Goal: Information Seeking & Learning: Find specific fact

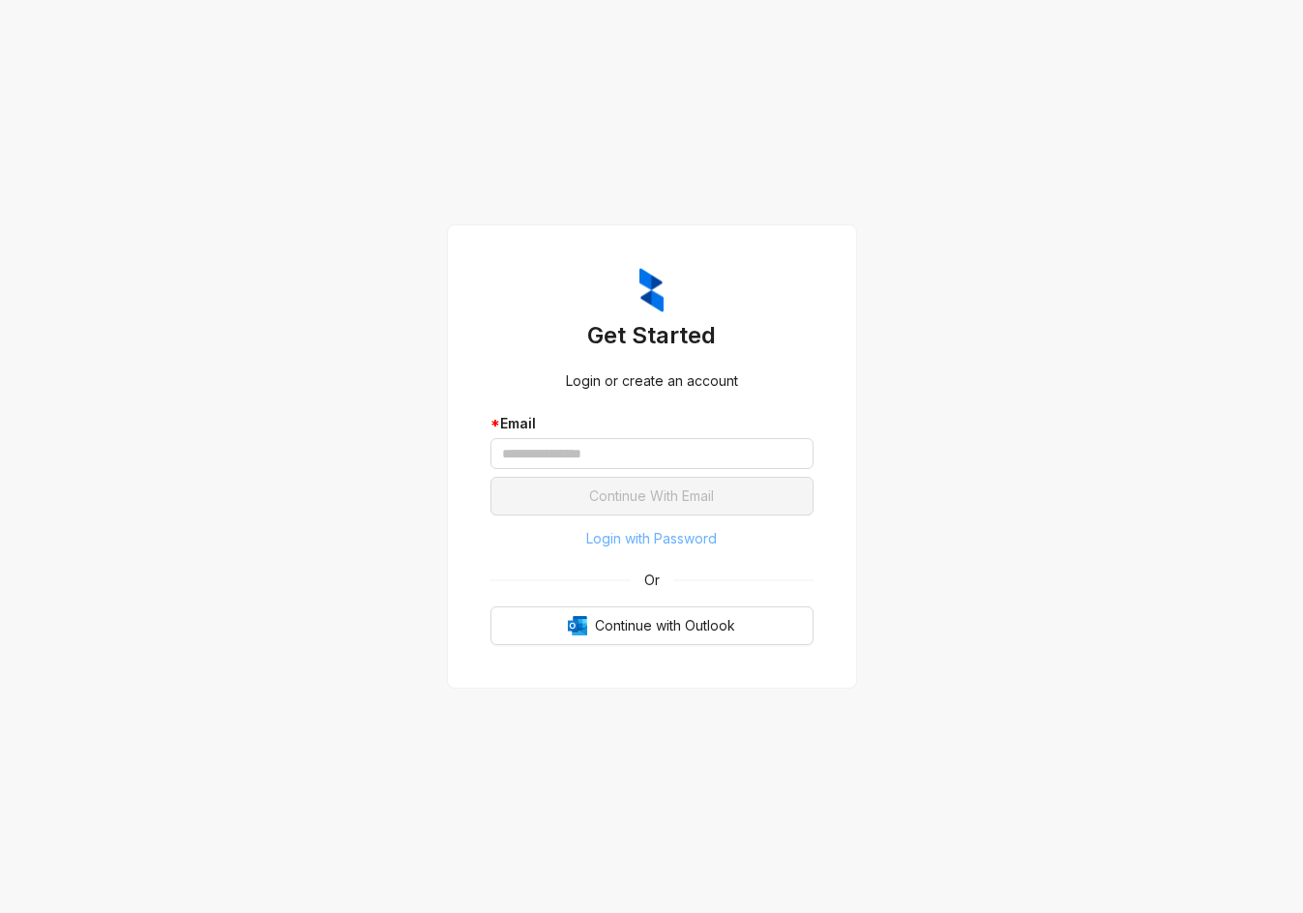
click at [622, 547] on span "Login with Password" at bounding box center [651, 538] width 131 height 21
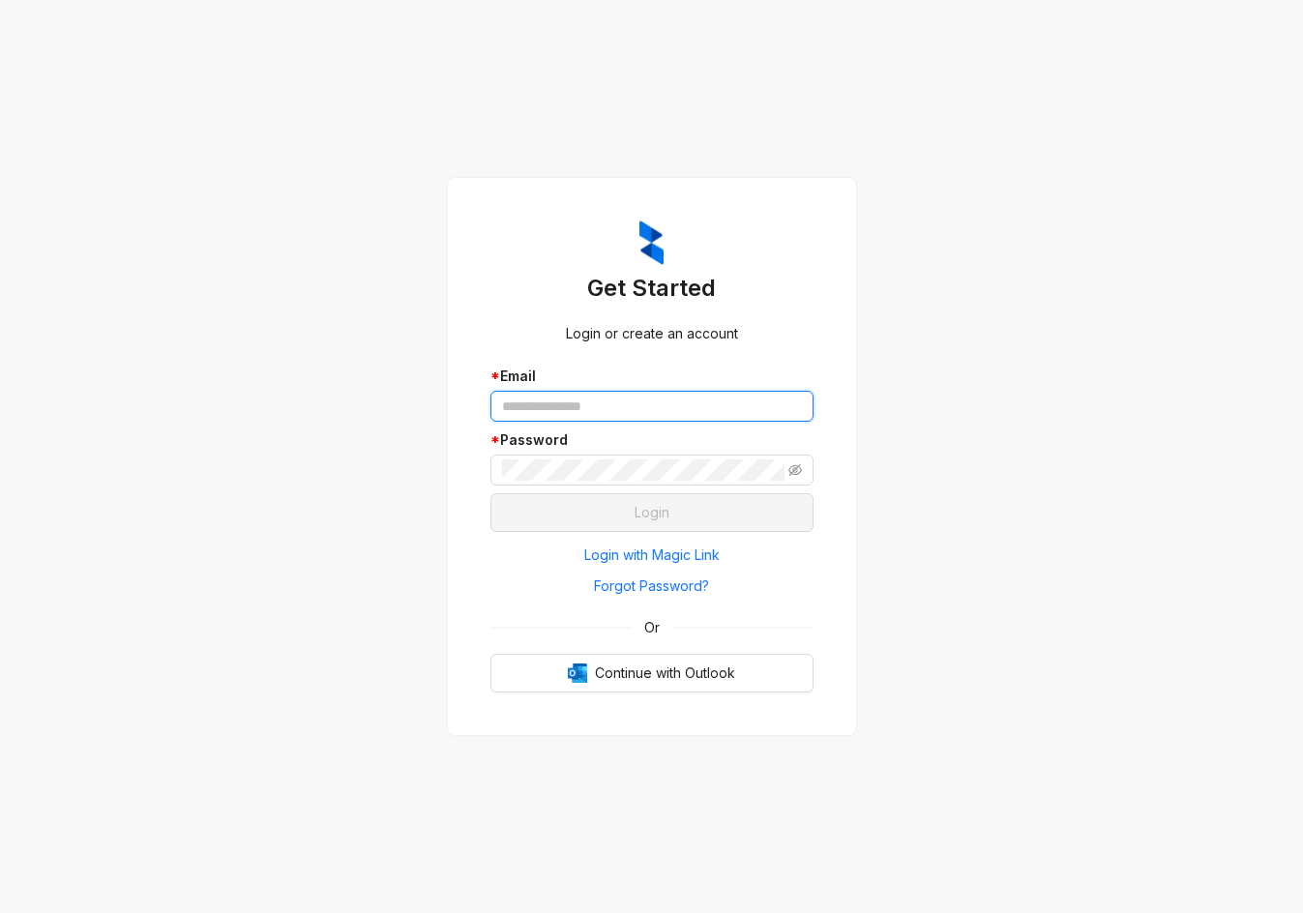
click at [606, 402] on input "text" at bounding box center [652, 406] width 323 height 31
type input "**********"
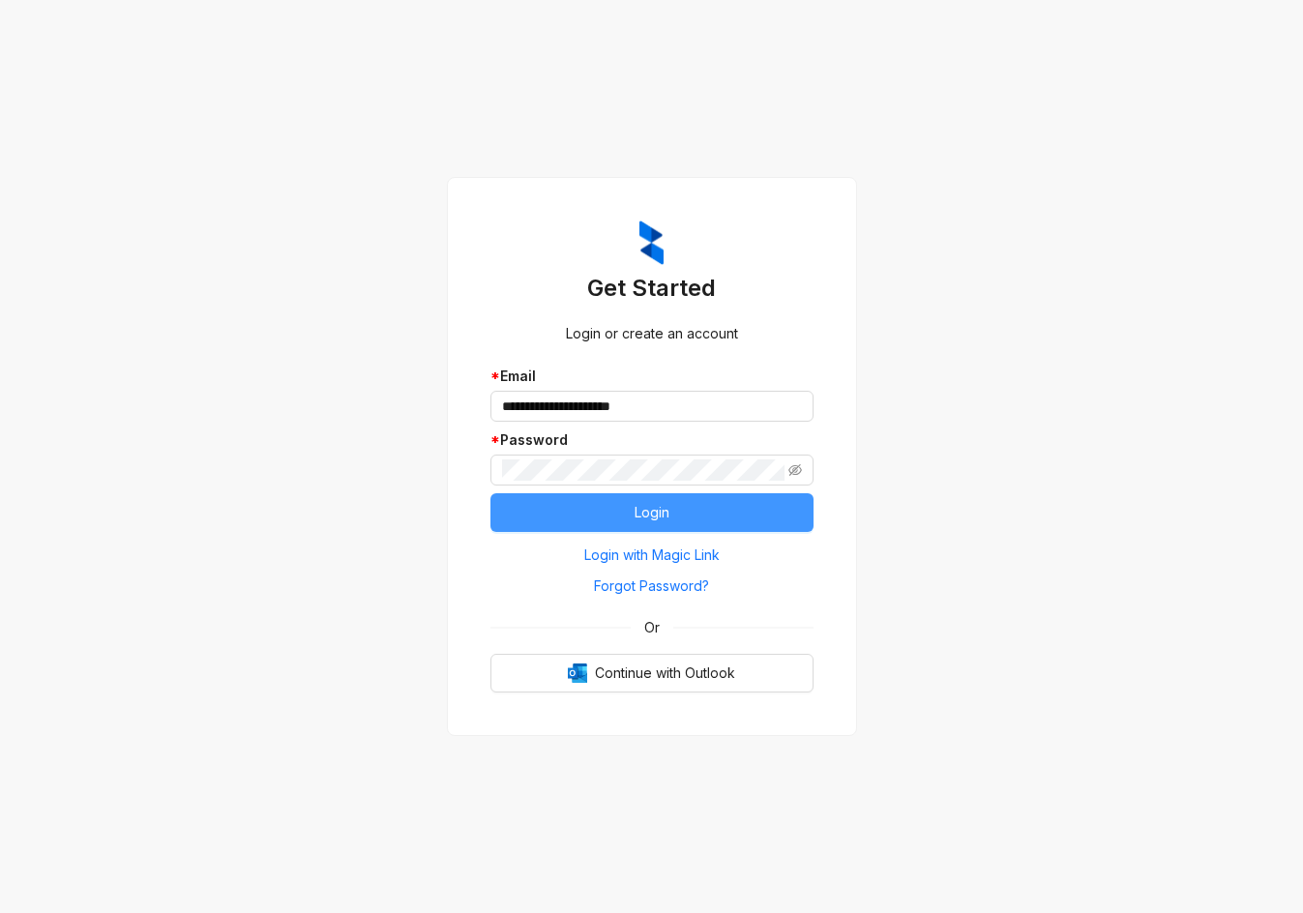
click at [646, 503] on span "Login" at bounding box center [652, 512] width 35 height 21
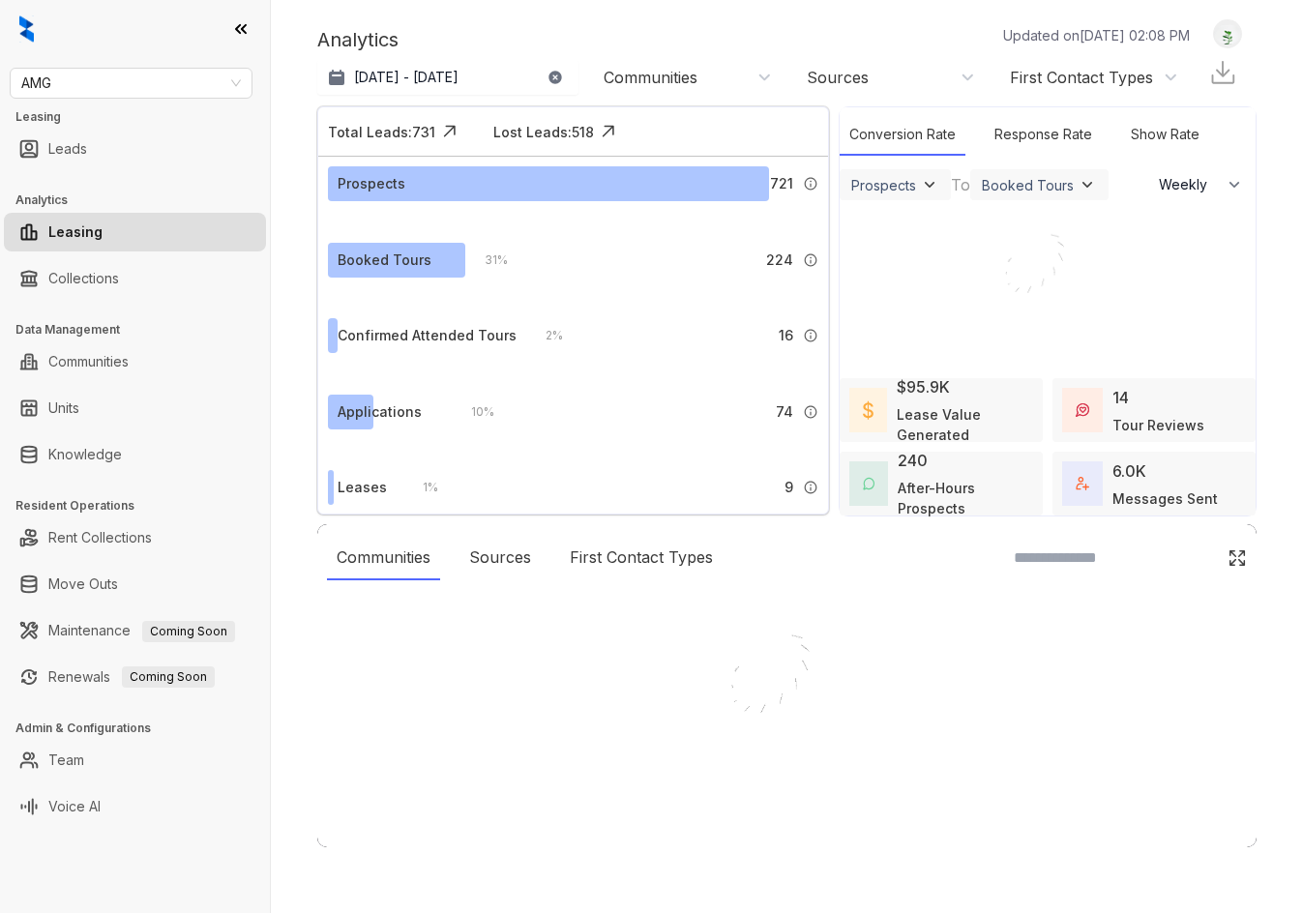
select select "******"
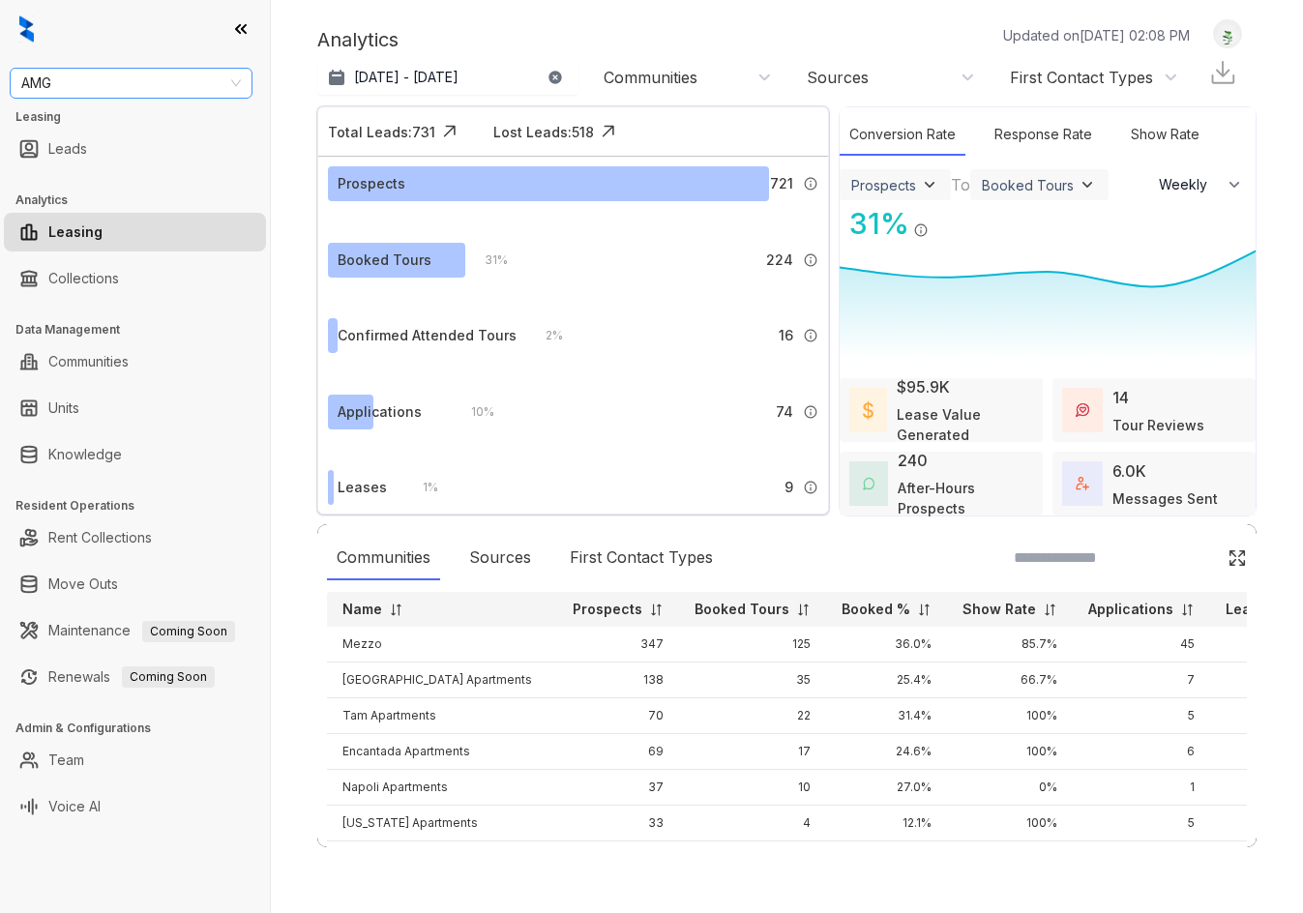
click at [66, 83] on div "AMG Leasing Leads Analytics Leasing Collections Data Management Communities Uni…" at bounding box center [135, 456] width 270 height 913
click at [66, 83] on span "AMG" at bounding box center [131, 83] width 220 height 29
type input "******"
click at [124, 85] on span "AMG" at bounding box center [131, 83] width 220 height 29
type input "******"
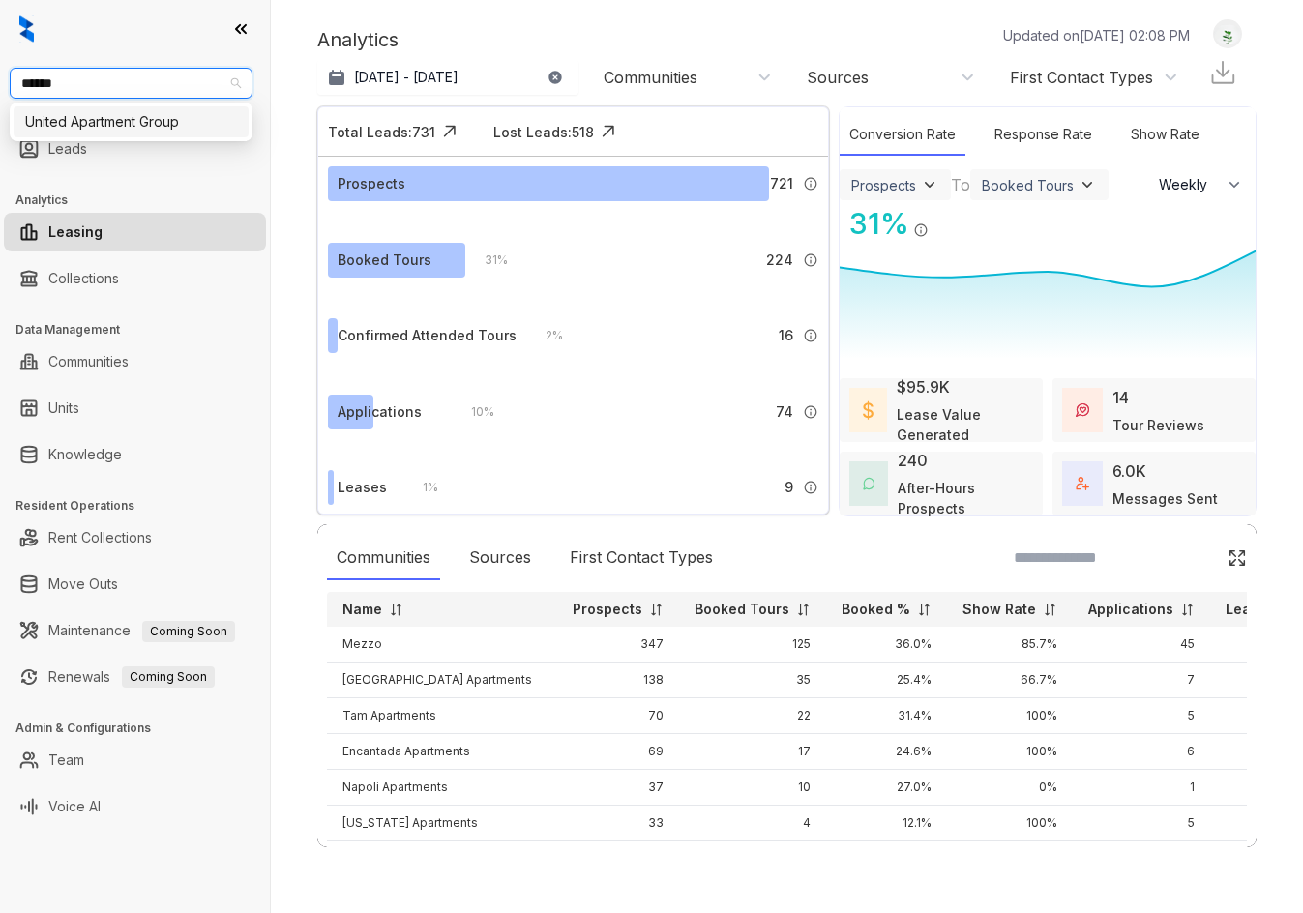
click at [115, 119] on div "United Apartment Group" at bounding box center [131, 121] width 212 height 21
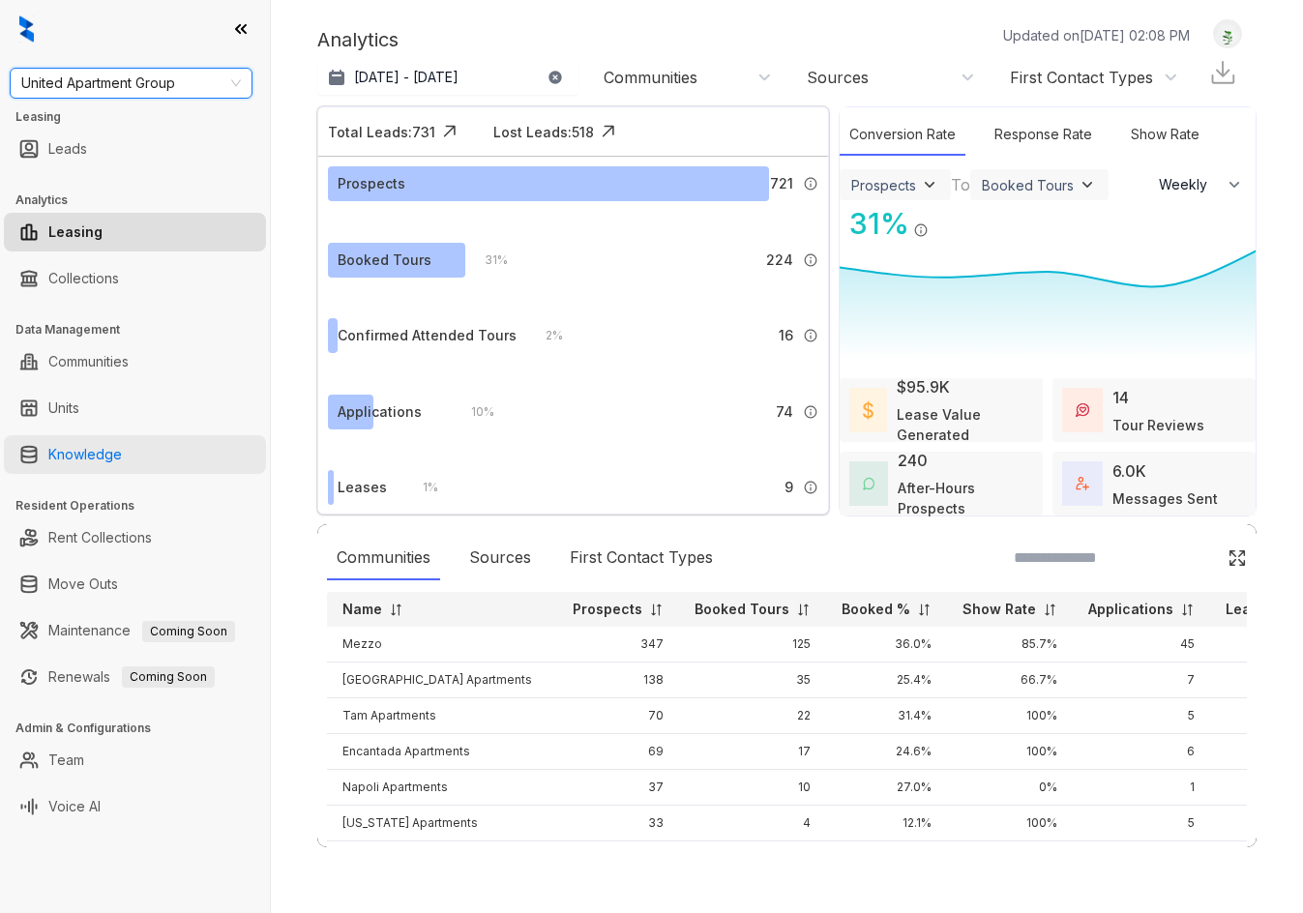
click at [80, 454] on link "Knowledge" at bounding box center [85, 454] width 74 height 39
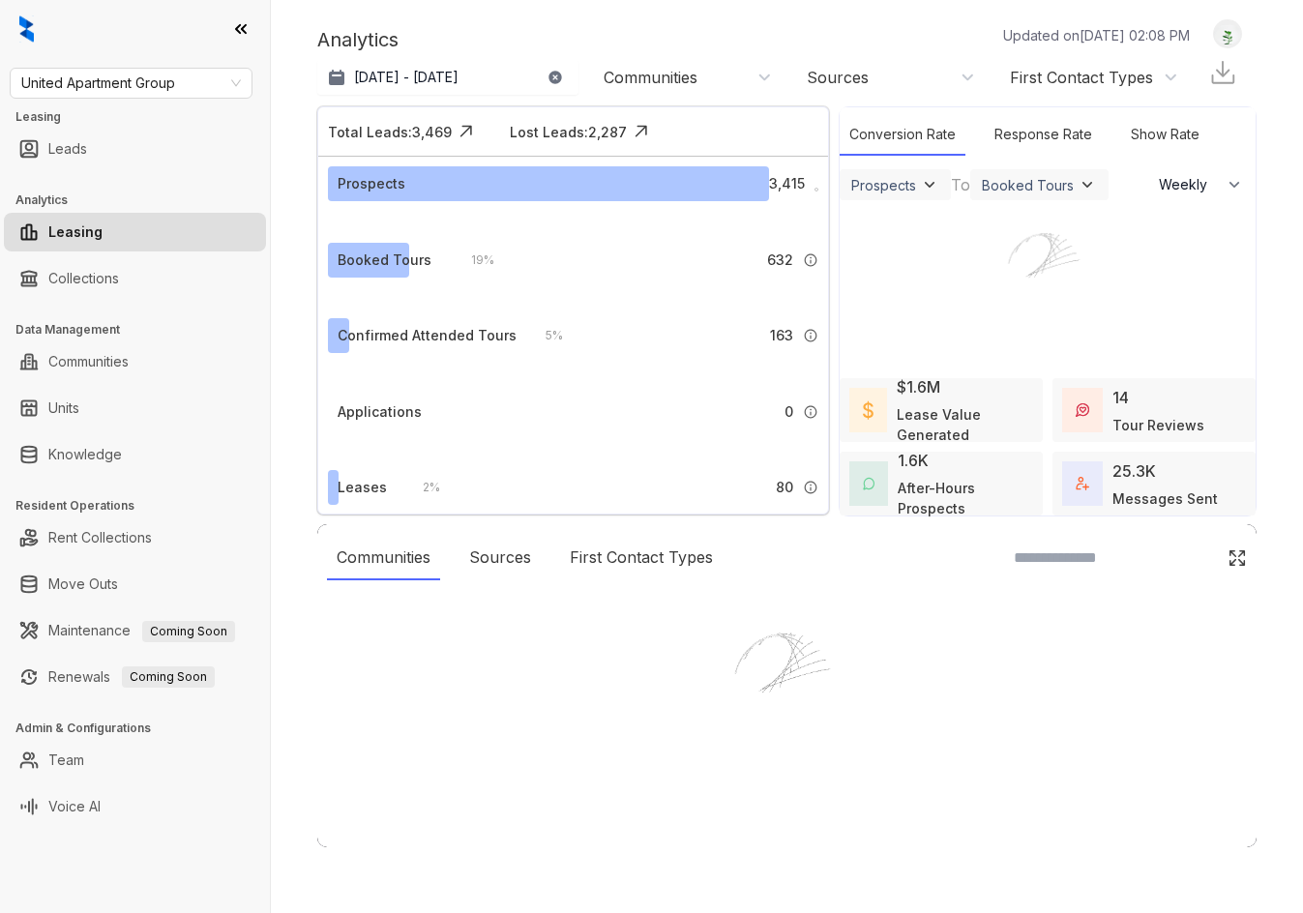
select select "******"
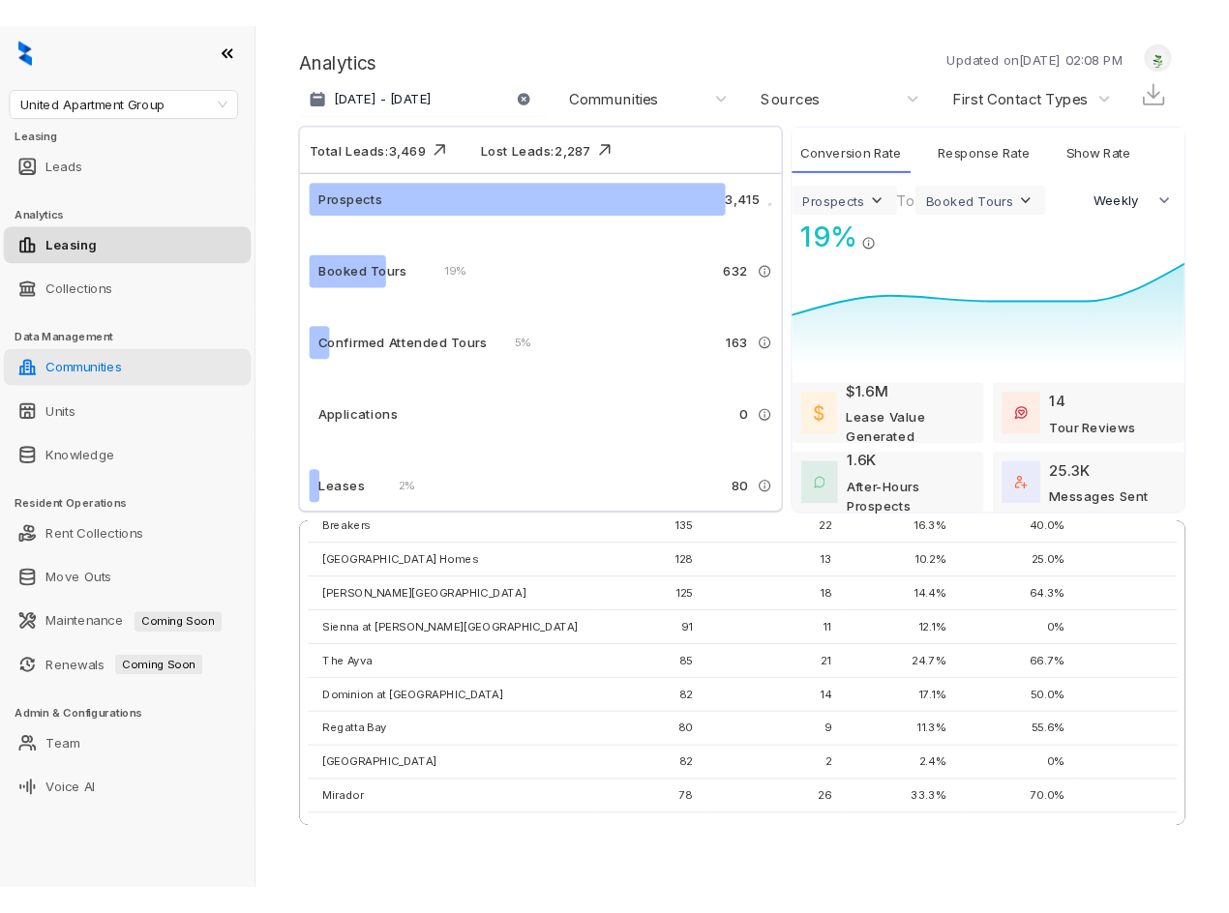
scroll to position [290, 0]
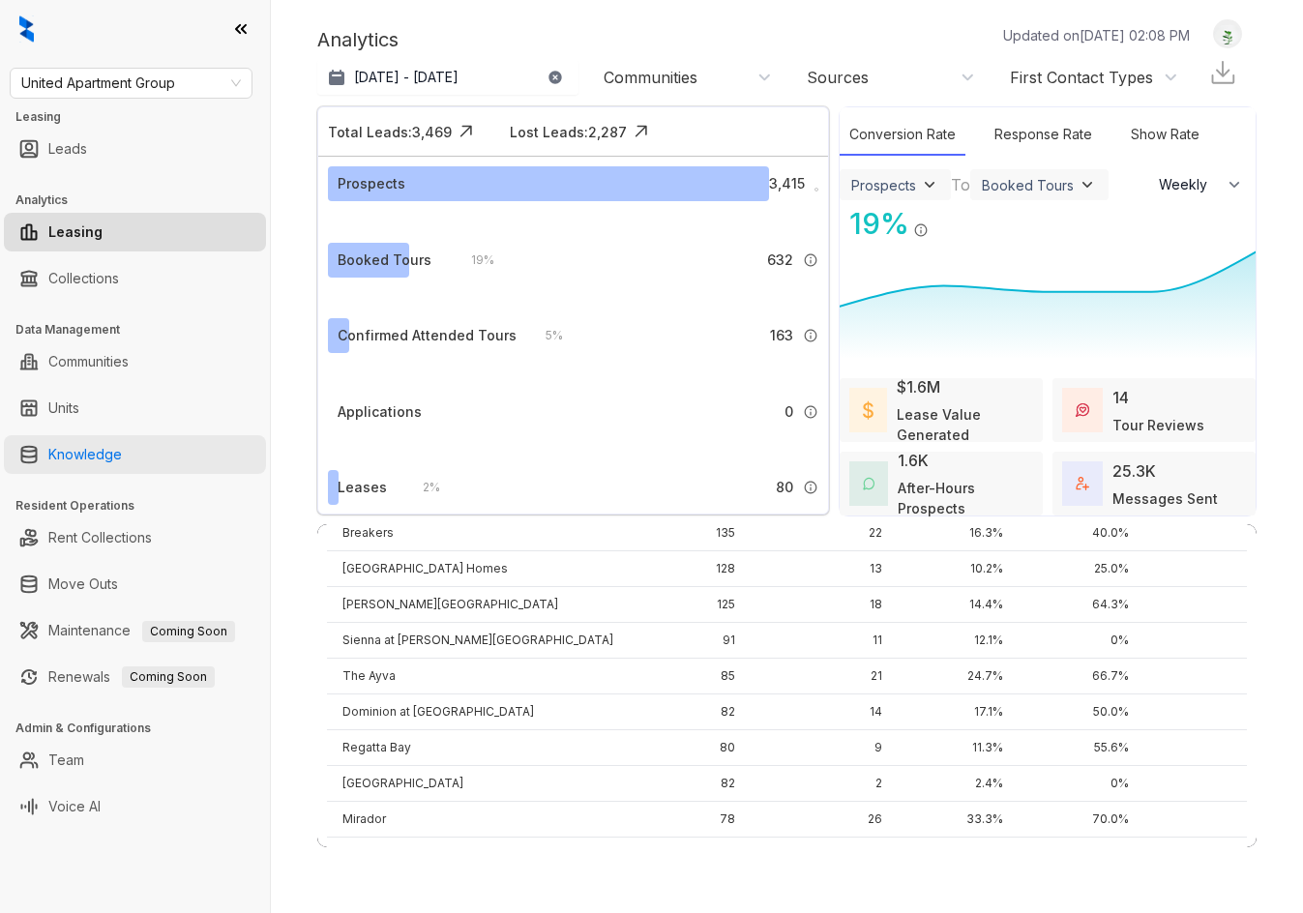
click at [122, 456] on link "Knowledge" at bounding box center [85, 454] width 74 height 39
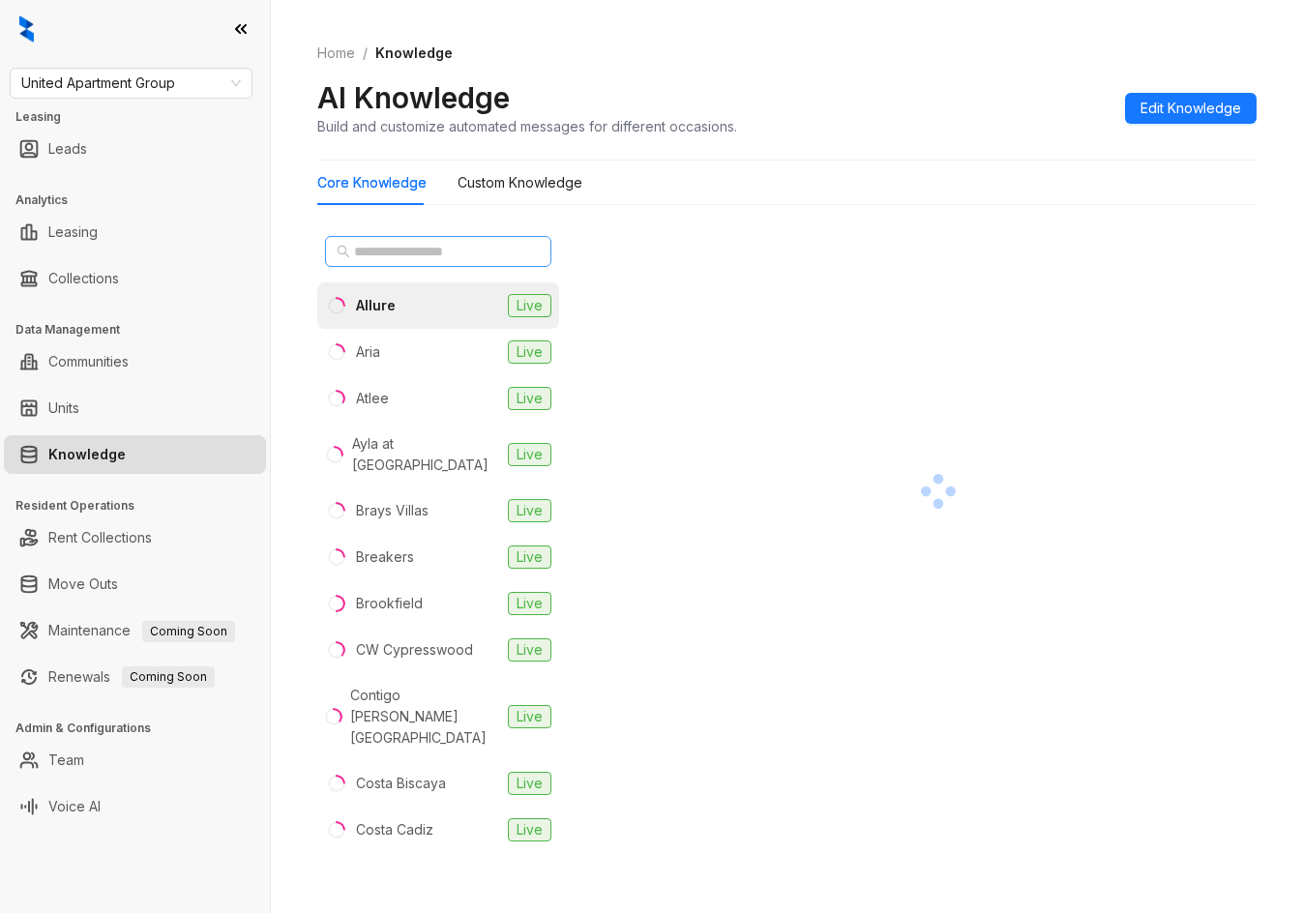
click at [347, 256] on icon "search" at bounding box center [344, 252] width 14 height 14
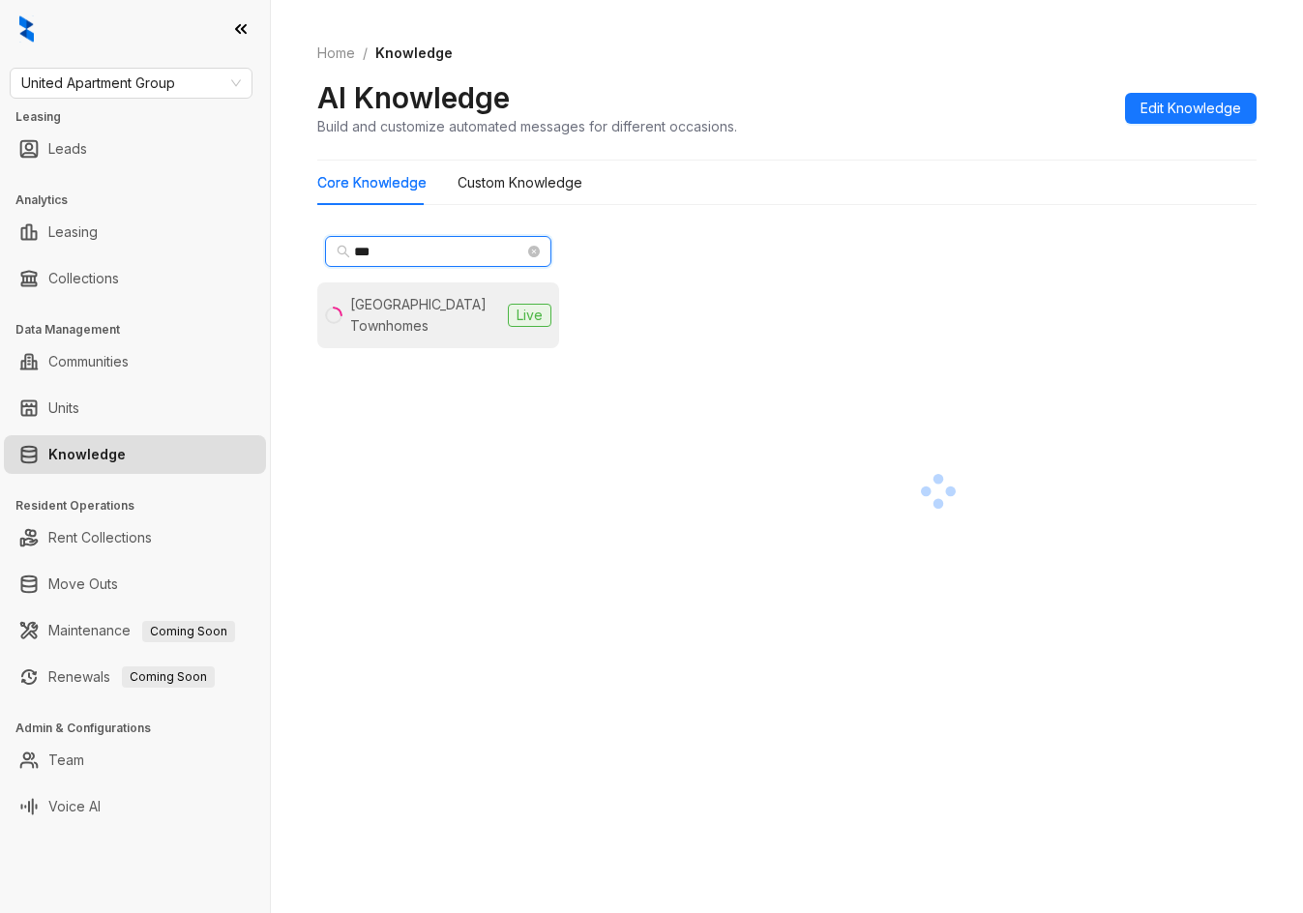
type input "***"
click at [411, 293] on li "Tavolo Park Townhomes Live" at bounding box center [438, 316] width 242 height 66
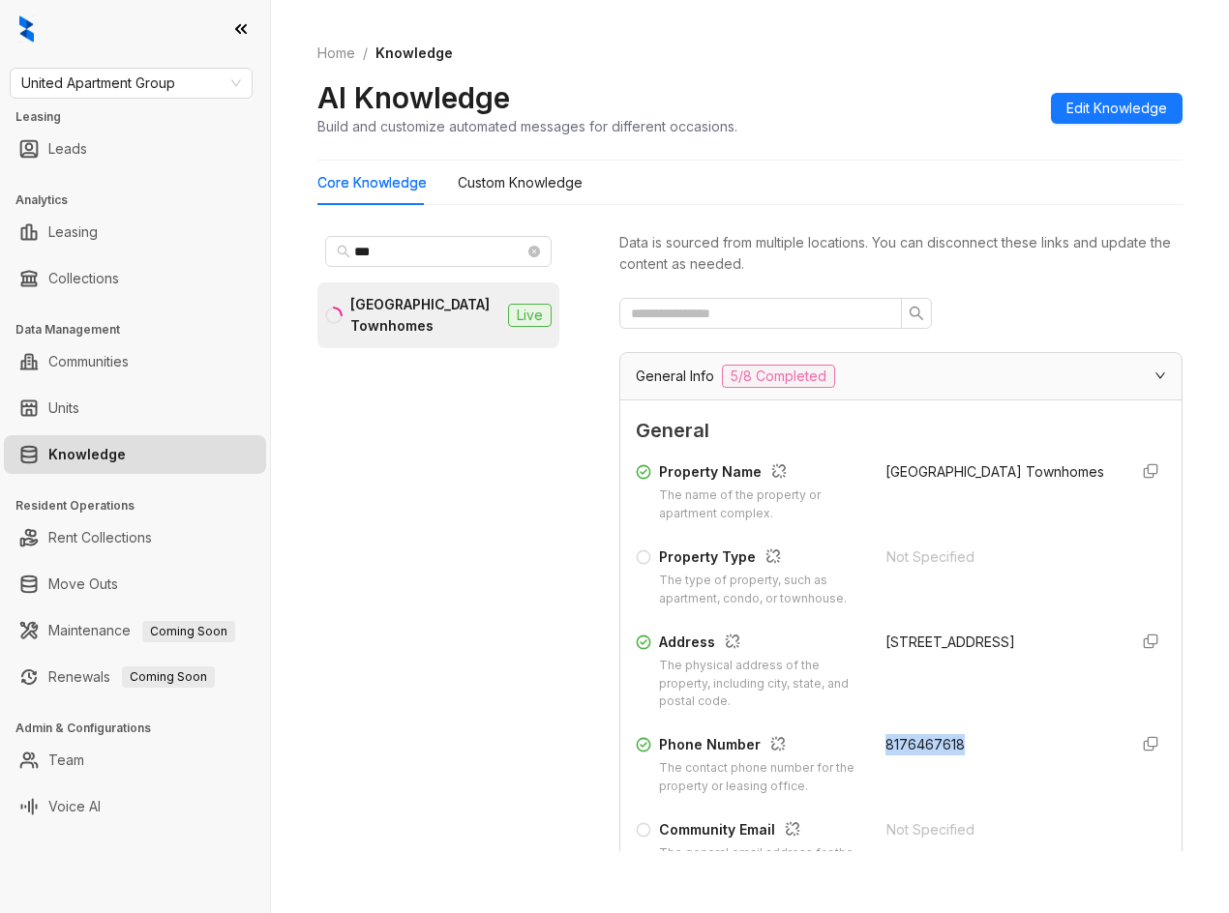
drag, startPoint x: 867, startPoint y: 752, endPoint x: 960, endPoint y: 753, distance: 92.9
click at [960, 753] on div "Phone Number The contact phone number for the property or leasing office. 81764…" at bounding box center [901, 765] width 530 height 62
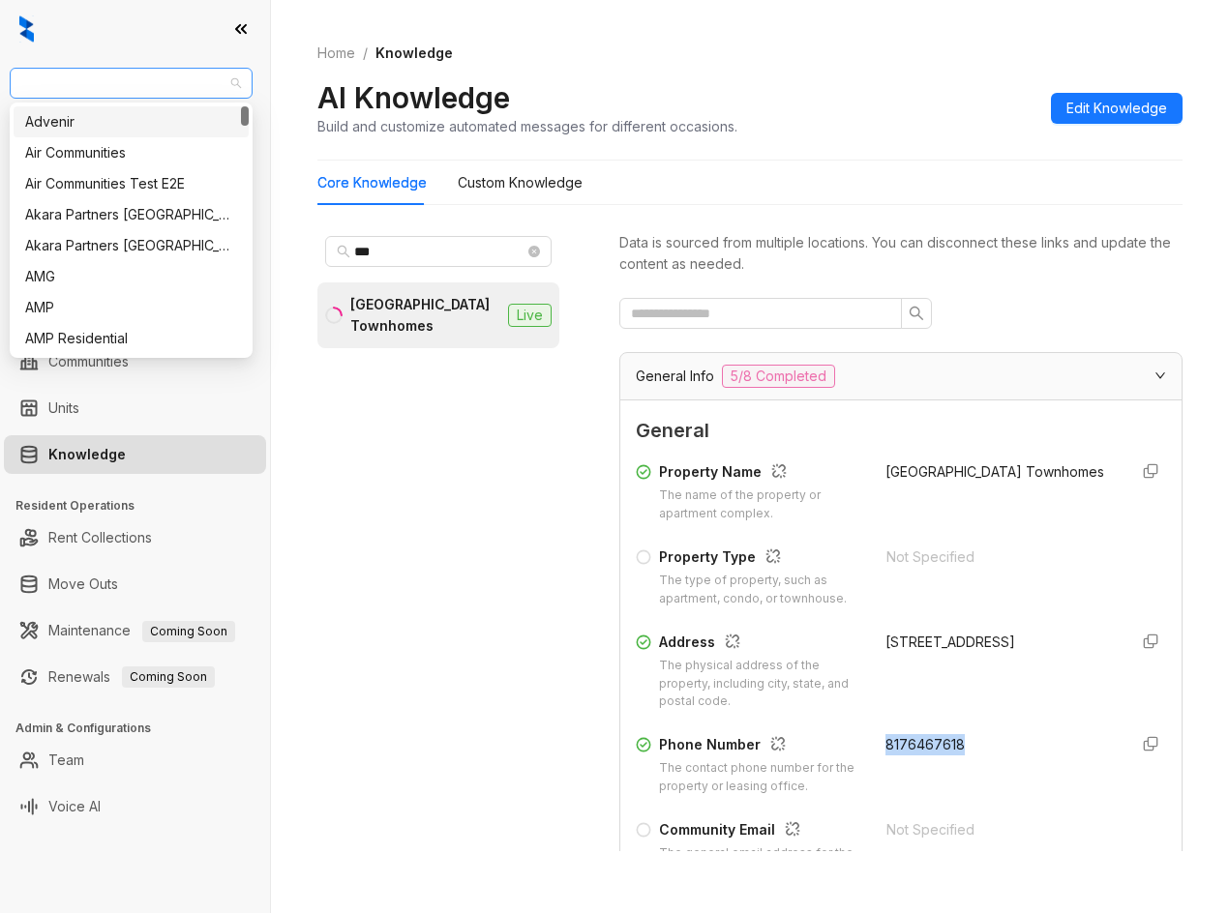
click at [108, 74] on span "United Apartment Group" at bounding box center [131, 83] width 220 height 29
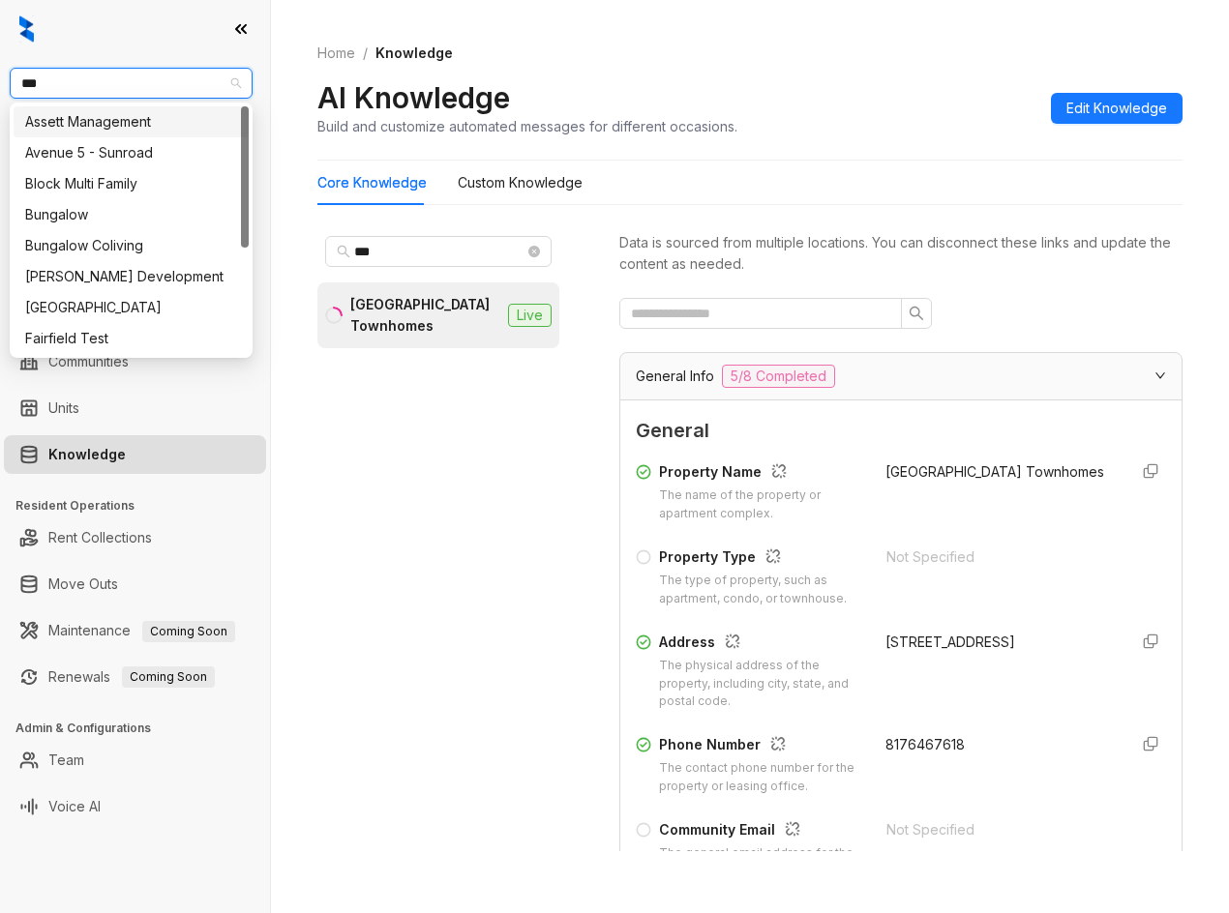
type input "****"
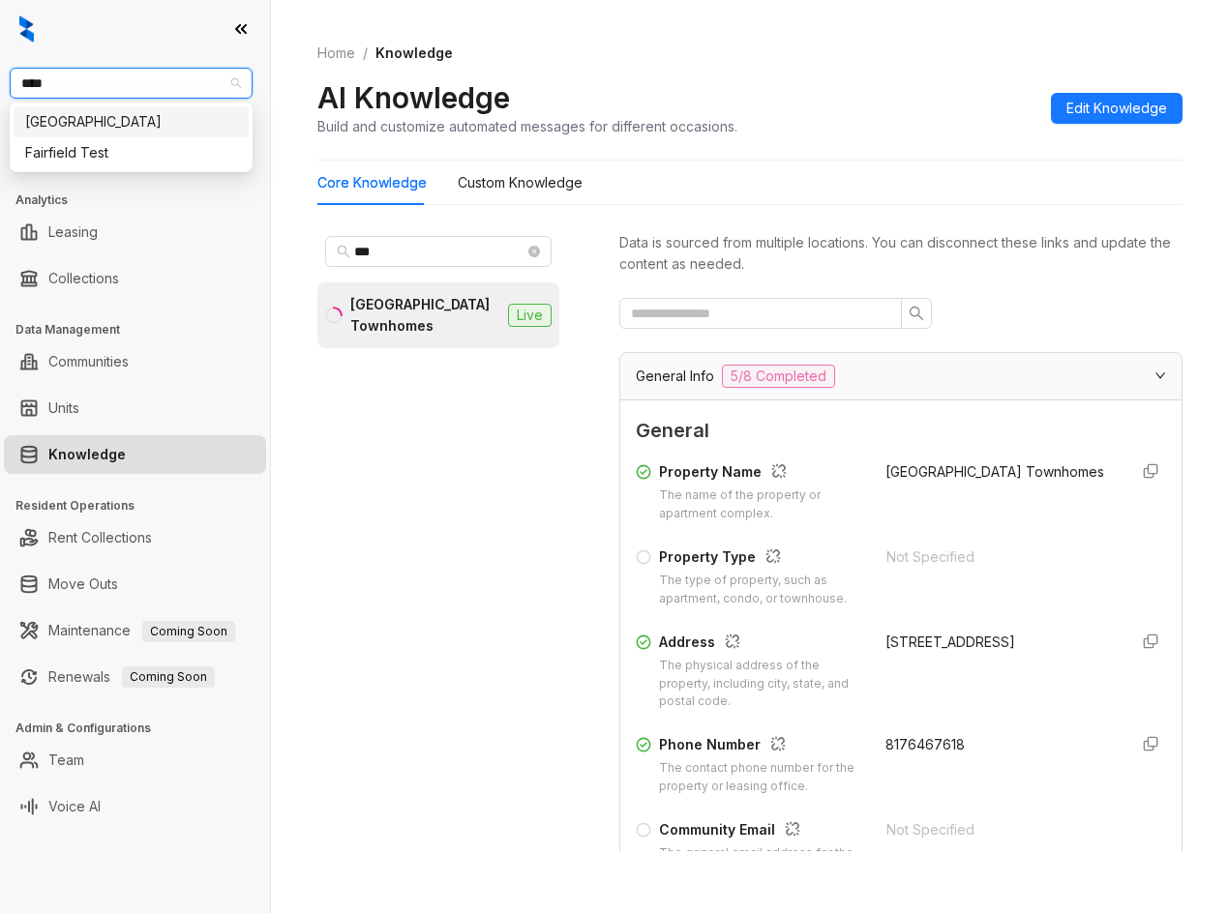
click at [116, 134] on div "[GEOGRAPHIC_DATA]" at bounding box center [131, 121] width 235 height 31
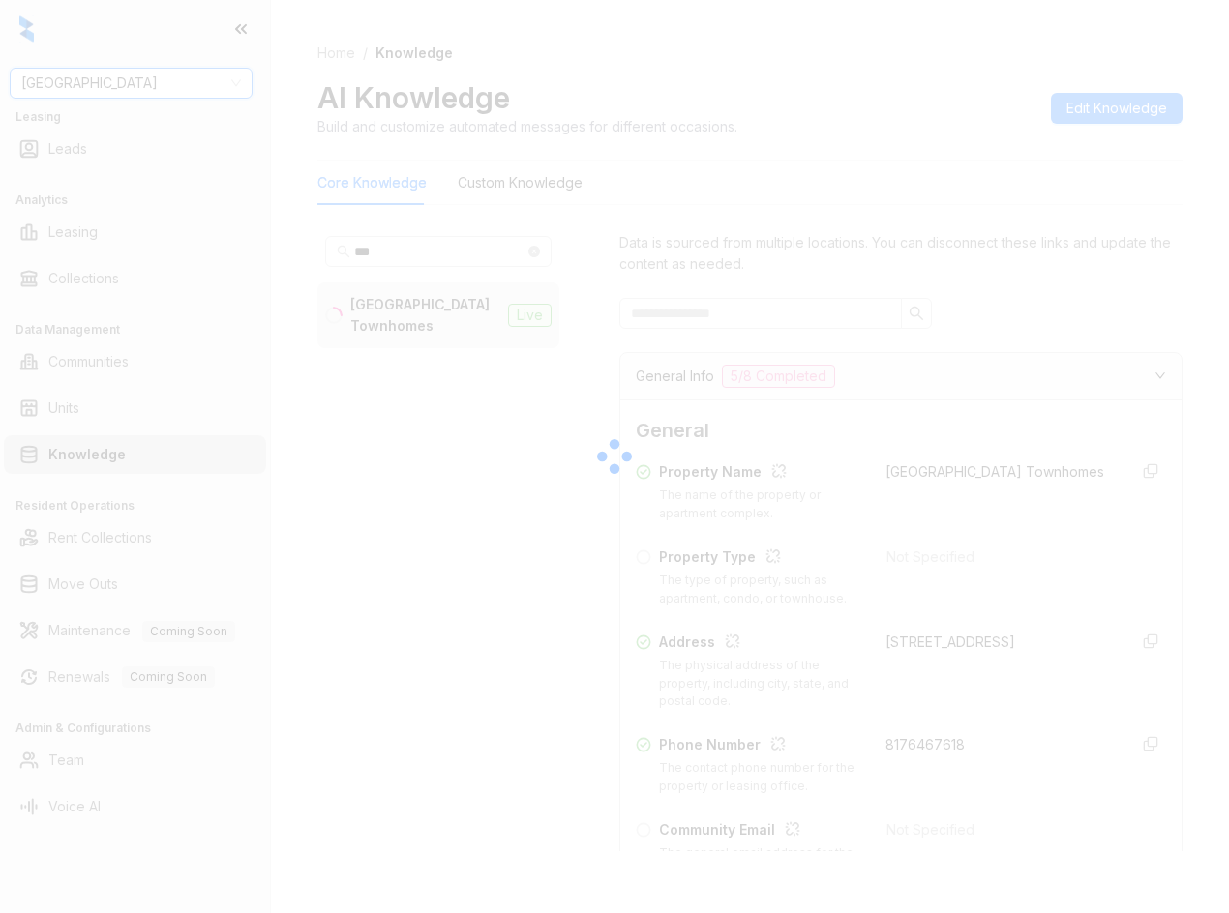
click at [443, 265] on div at bounding box center [614, 456] width 1229 height 913
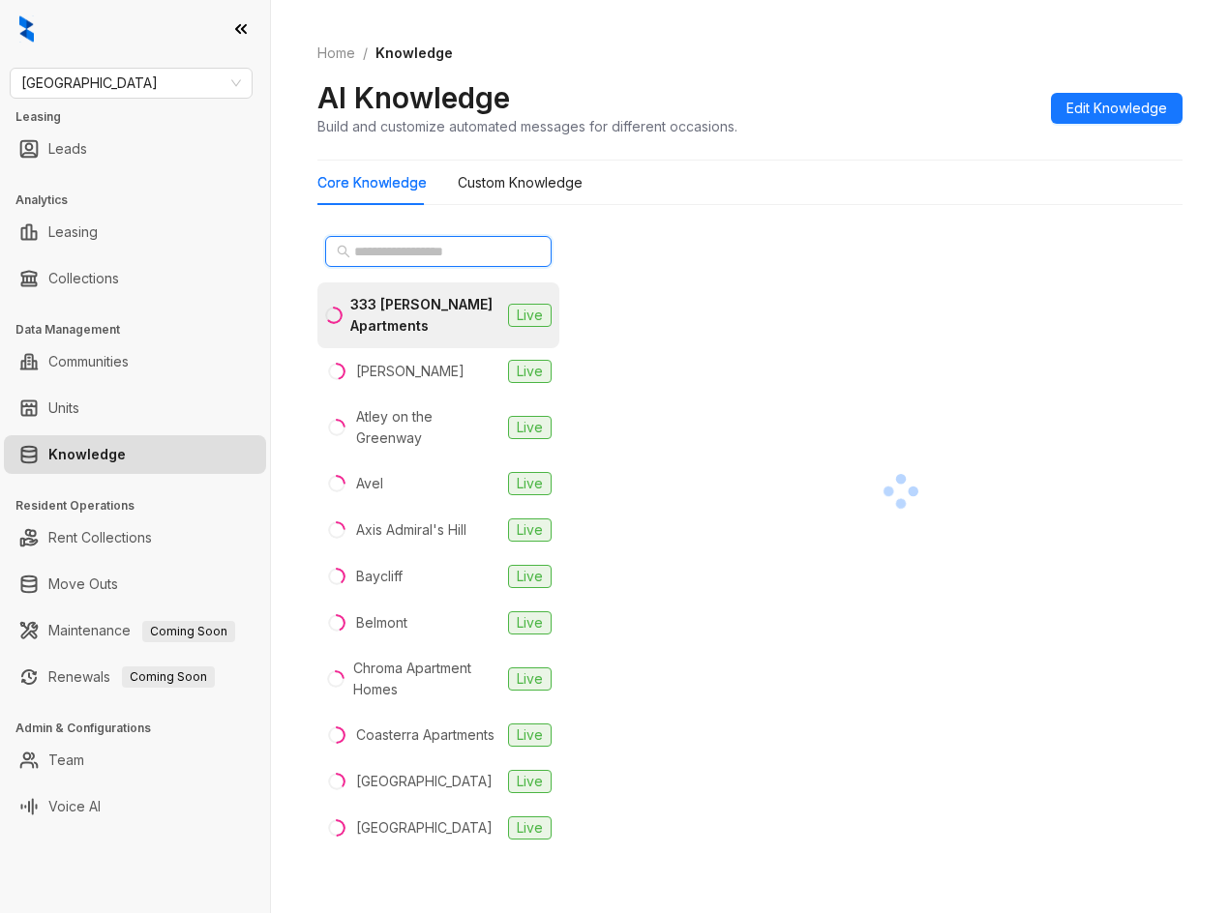
click at [417, 255] on input "text" at bounding box center [439, 251] width 170 height 21
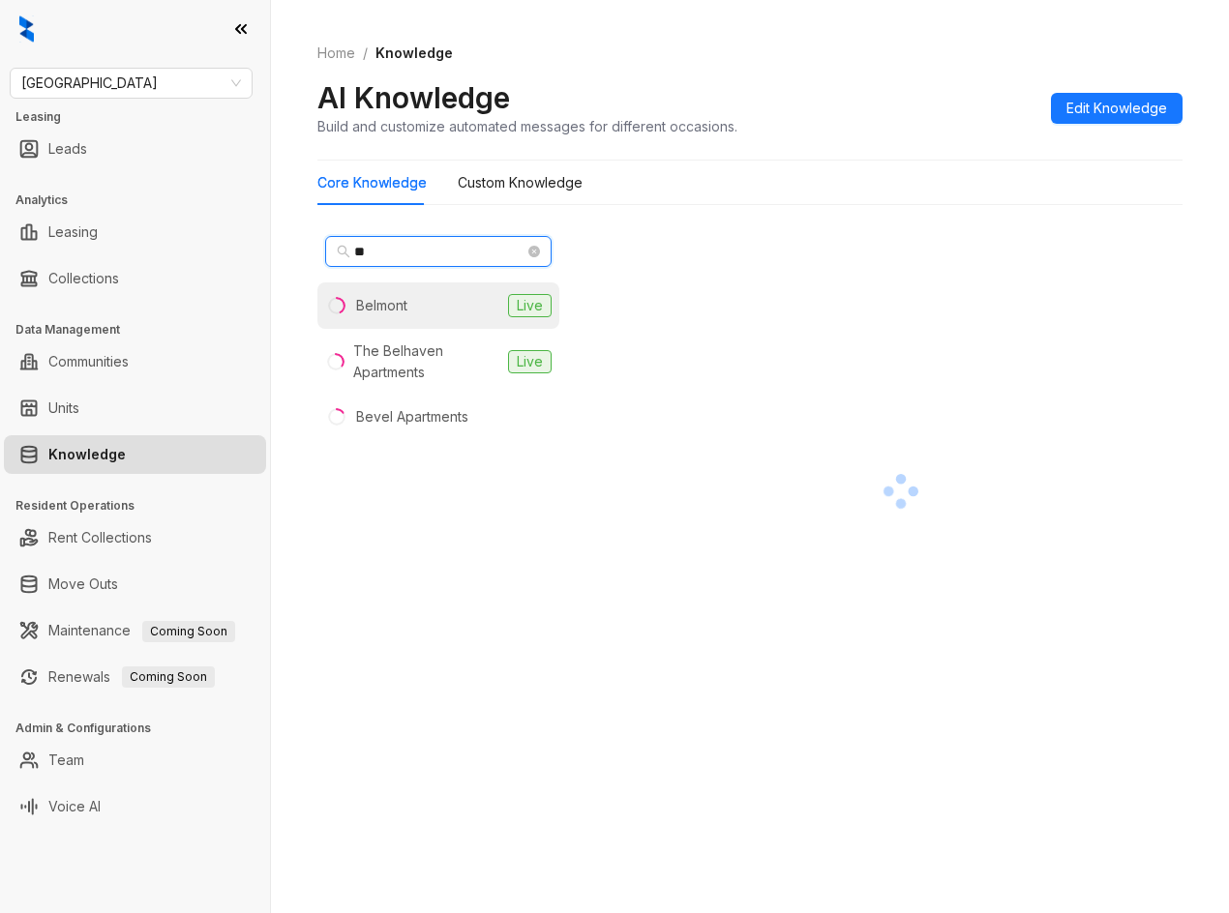
type input "**"
click at [392, 303] on div "Belmont" at bounding box center [381, 305] width 51 height 21
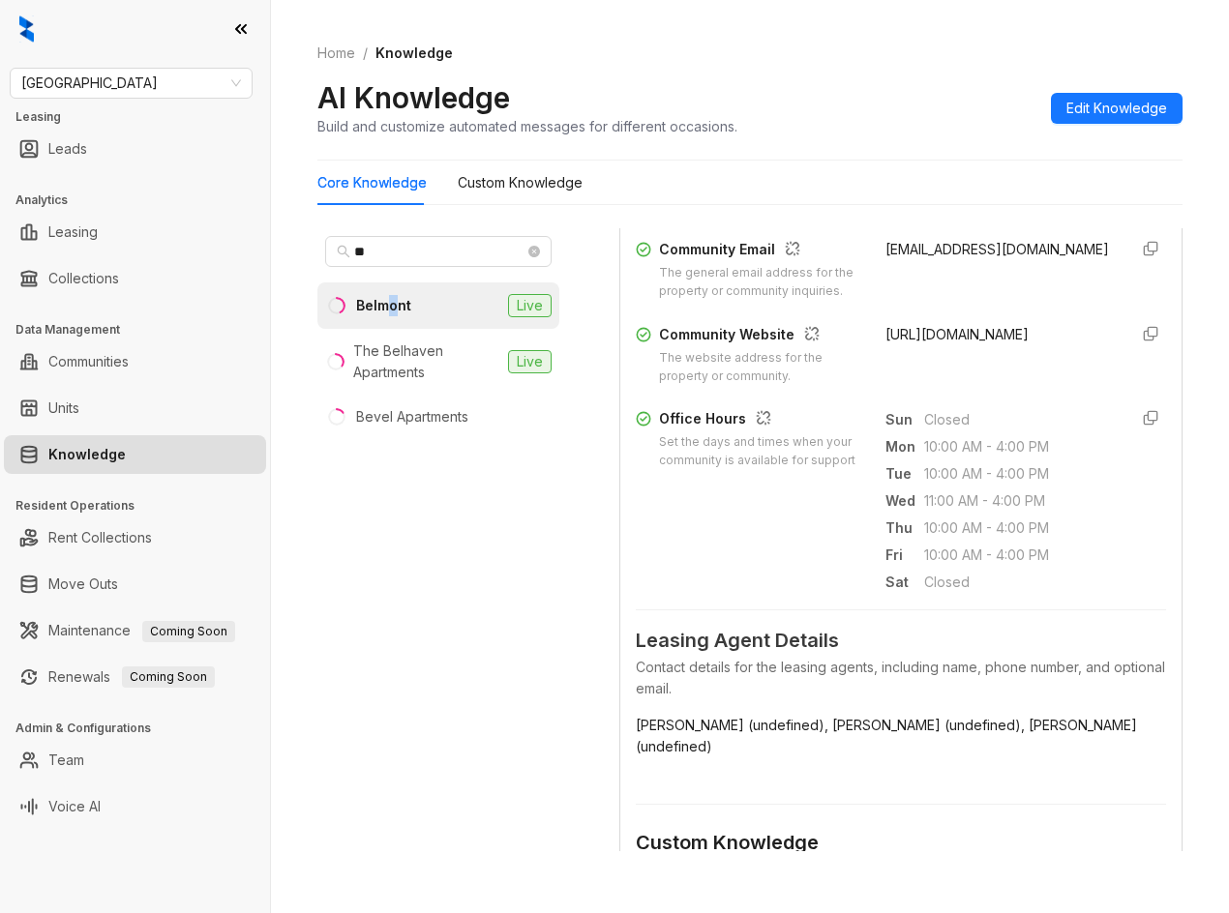
scroll to position [194, 0]
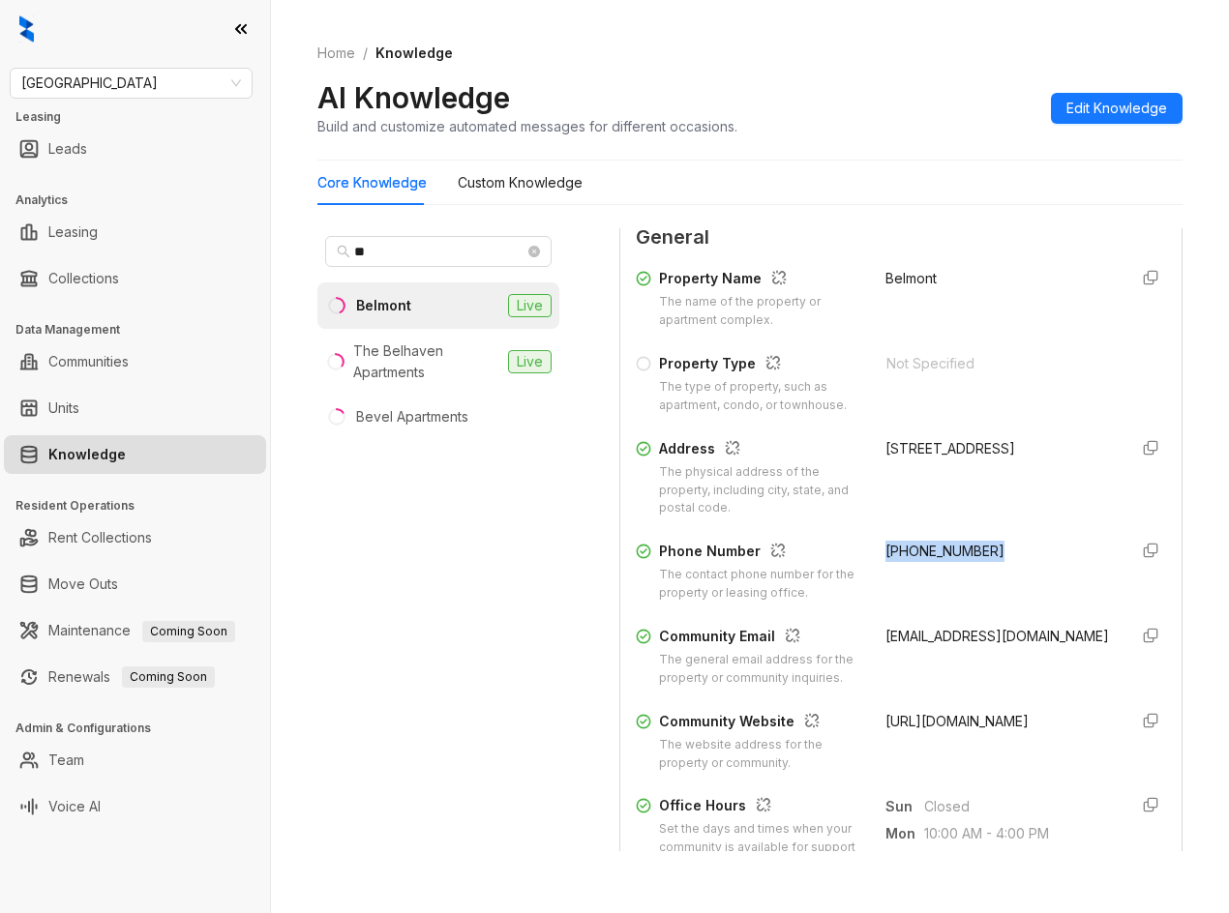
drag, startPoint x: 977, startPoint y: 550, endPoint x: 1004, endPoint y: 550, distance: 27.1
click at [1004, 550] on div "Phone Number The contact phone number for the property or leasing office. (925)…" at bounding box center [901, 572] width 530 height 62
copy span "(925) 369-7911"
click at [125, 67] on div "Fairfield Leasing Leads Analytics Leasing Collections Data Management Communiti…" at bounding box center [135, 456] width 270 height 913
click at [124, 76] on span "Fairfield" at bounding box center [131, 83] width 220 height 29
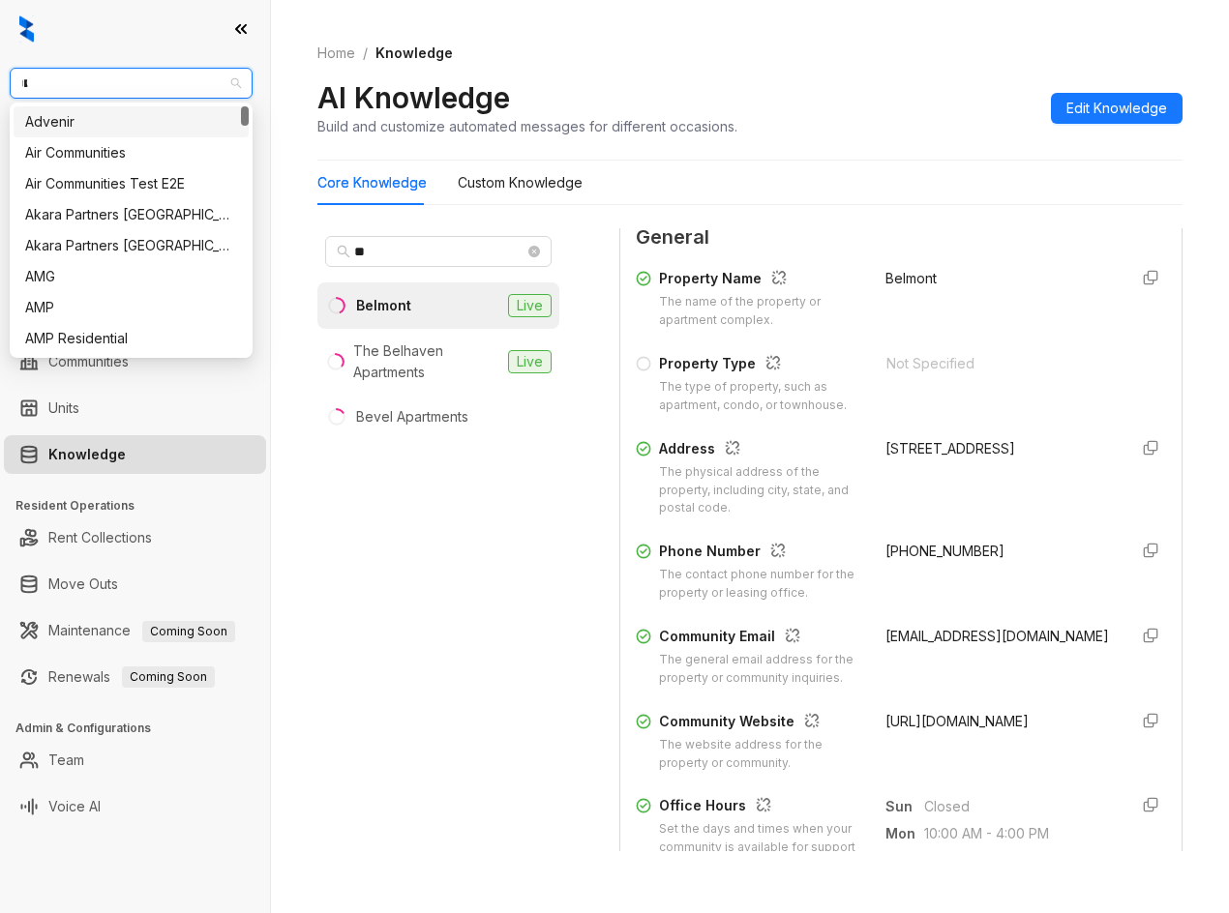
type input "**"
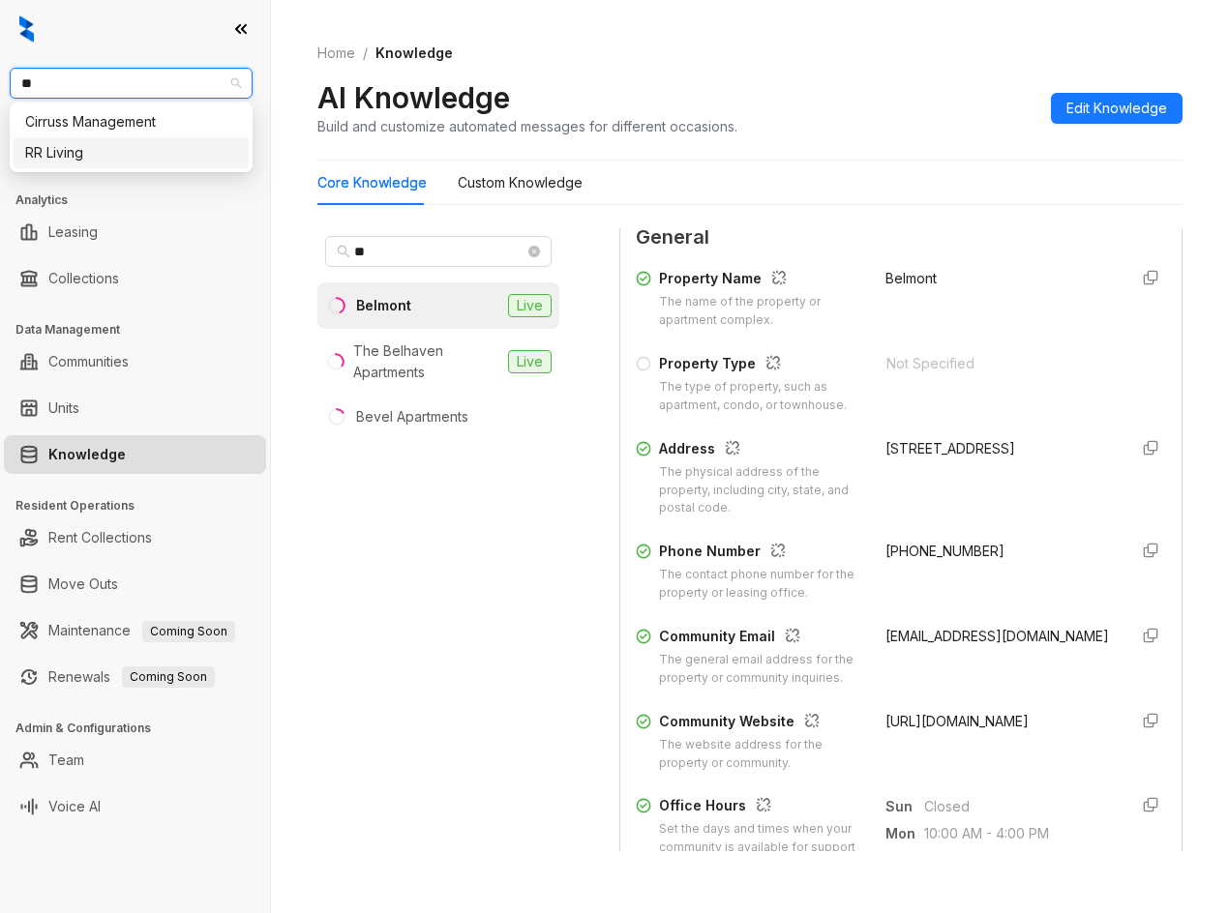
click at [107, 144] on div "RR Living" at bounding box center [131, 152] width 212 height 21
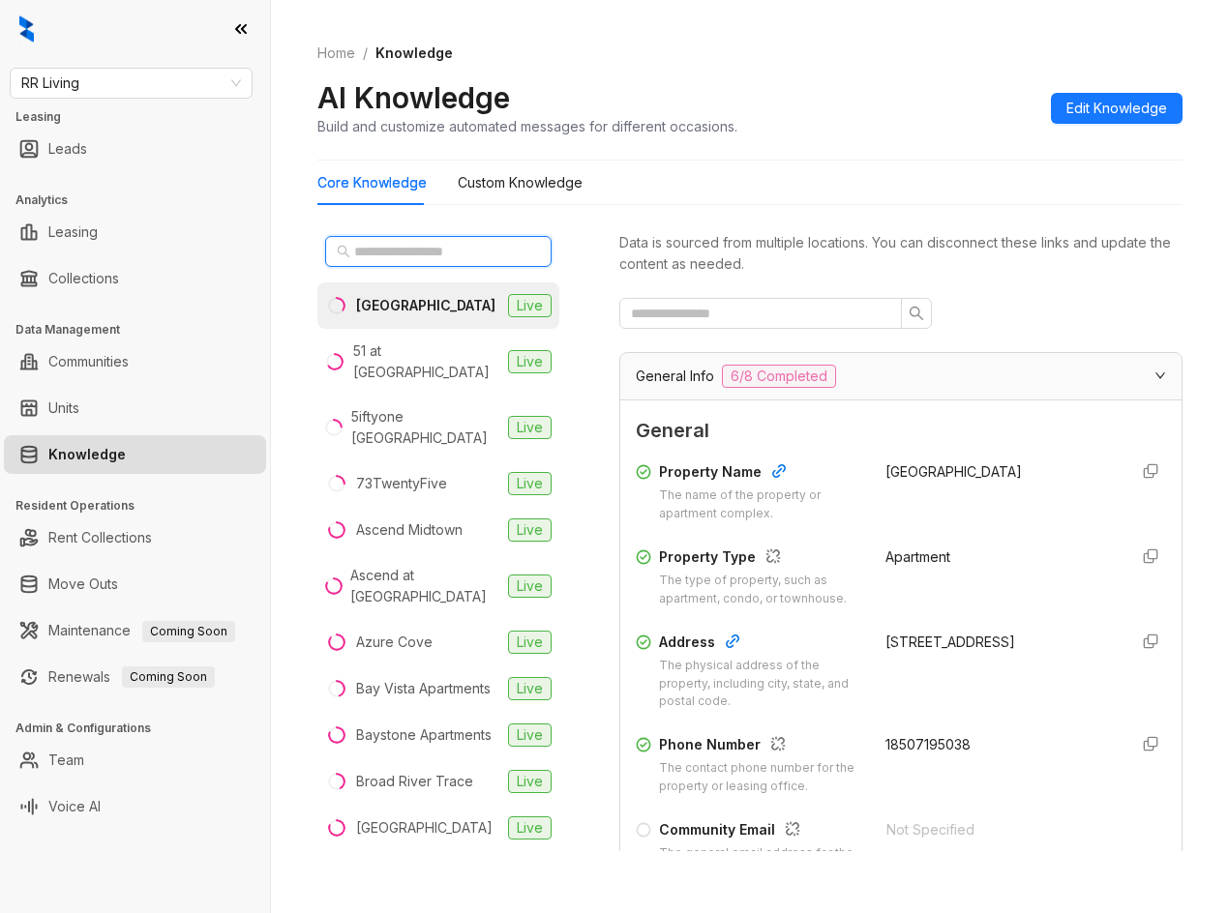
click at [383, 256] on input "text" at bounding box center [439, 251] width 170 height 21
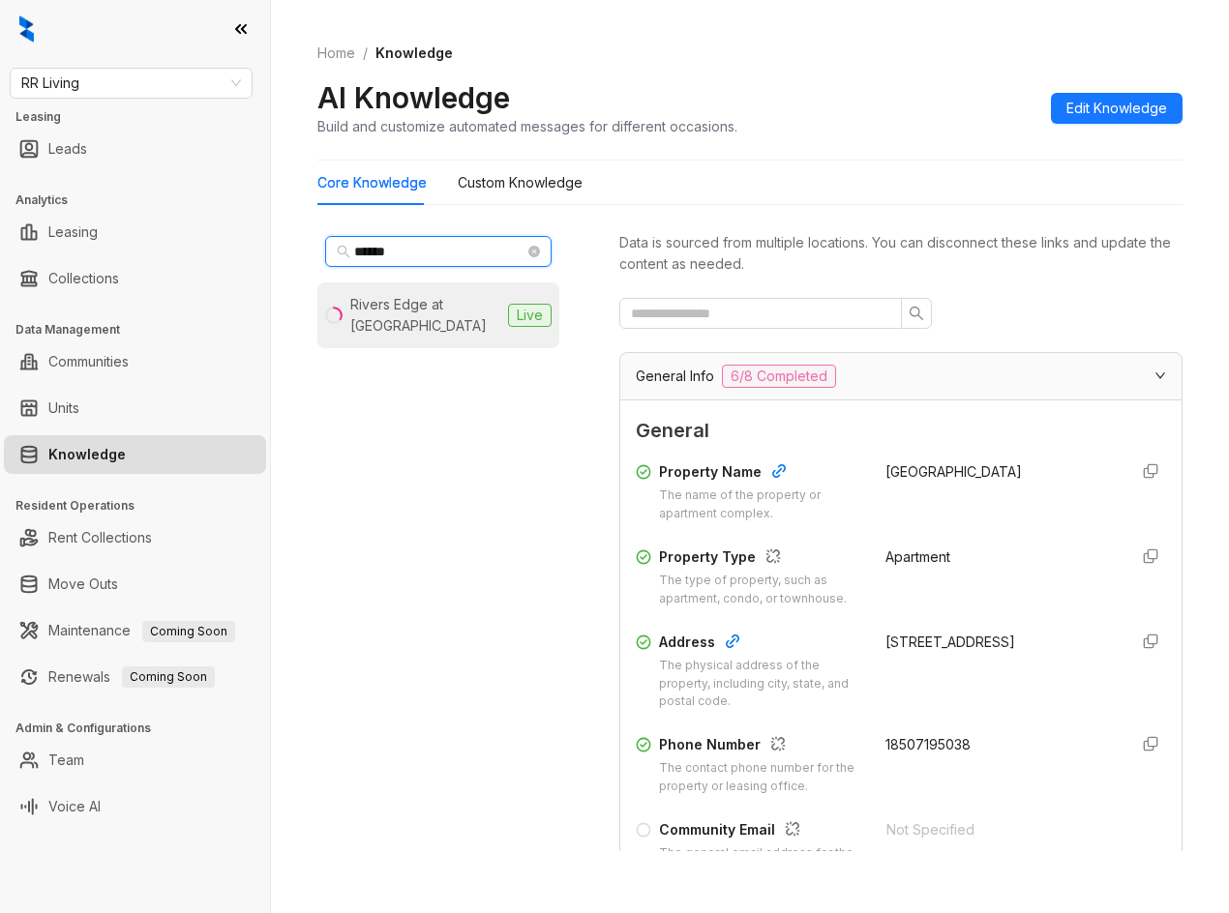
type input "******"
click at [377, 313] on div "Rivers Edge at [GEOGRAPHIC_DATA]" at bounding box center [425, 315] width 150 height 43
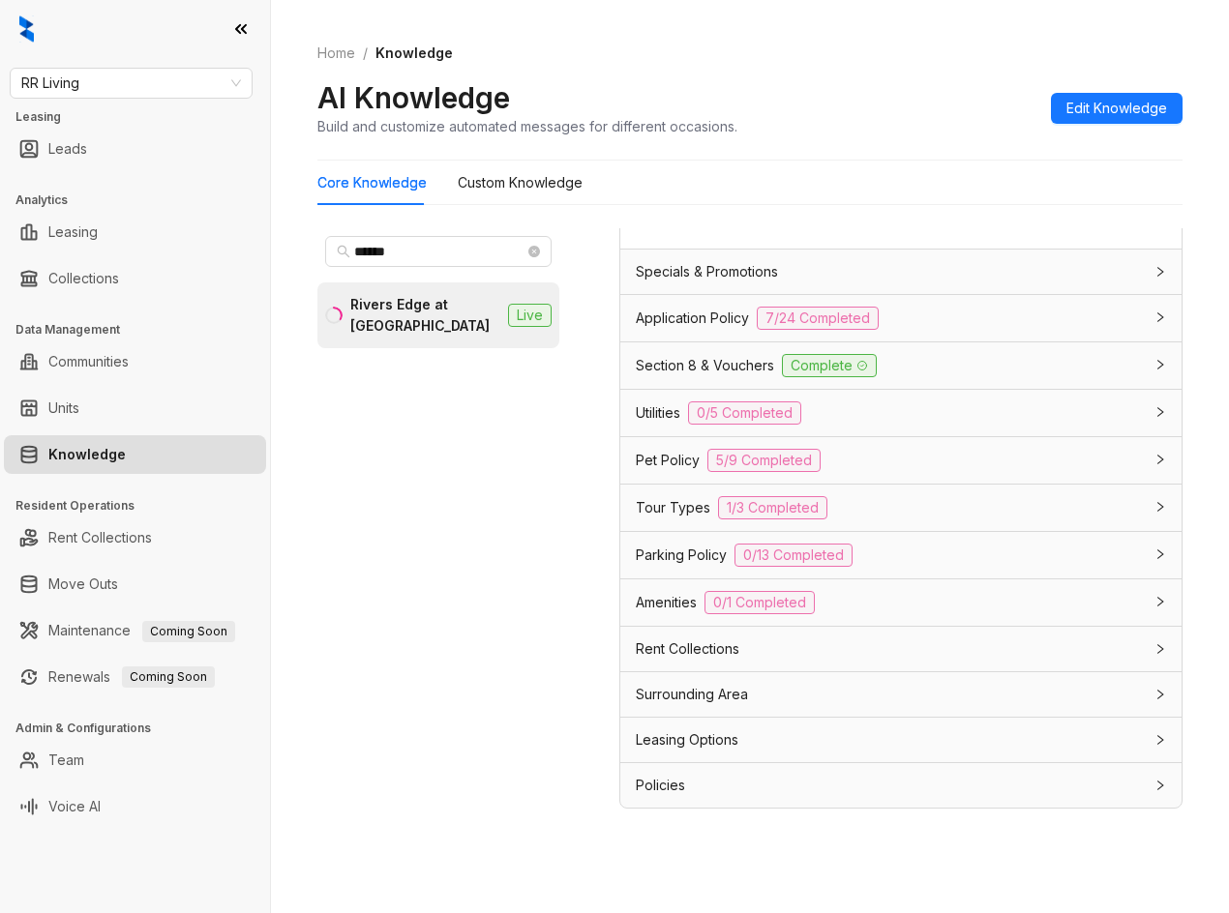
scroll to position [61, 0]
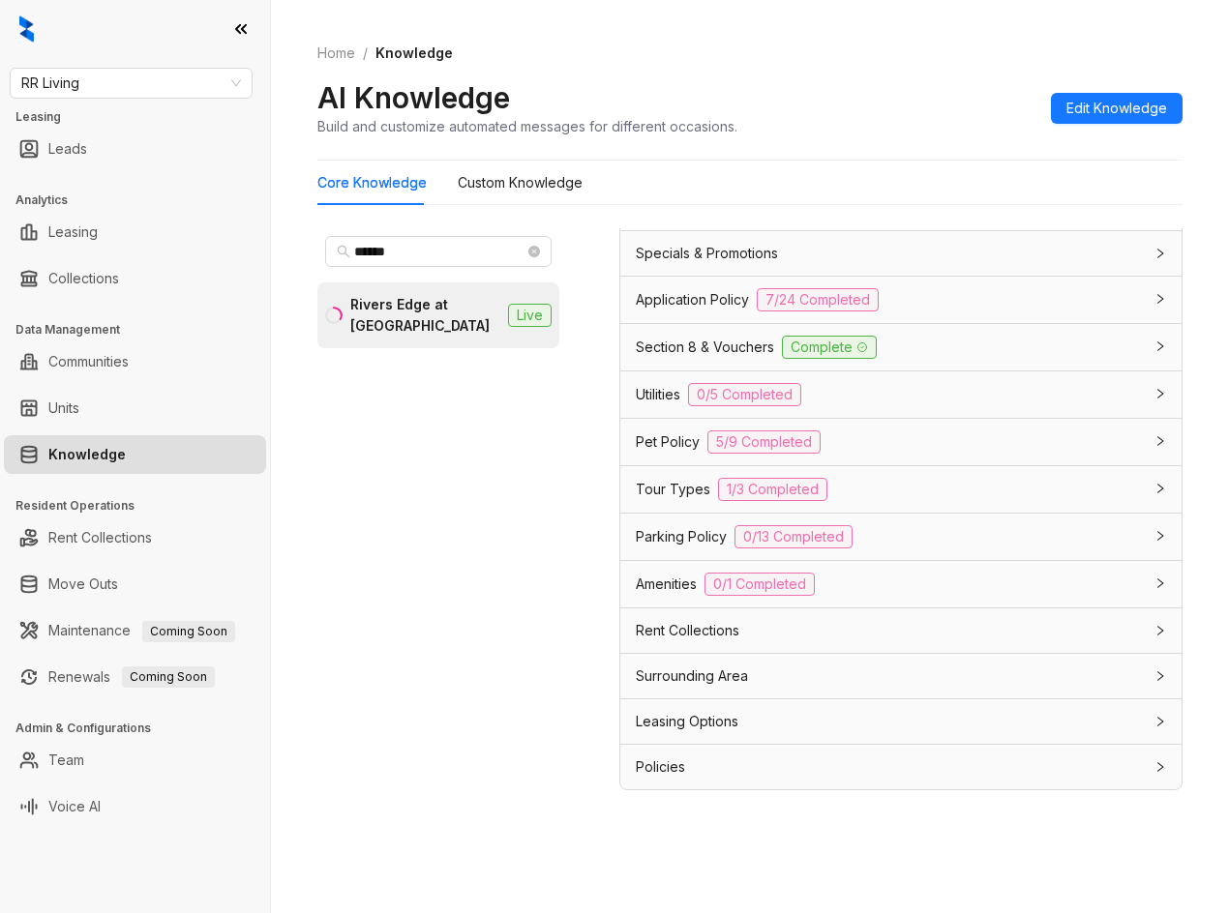
click at [908, 713] on div "Leasing Options" at bounding box center [889, 721] width 507 height 21
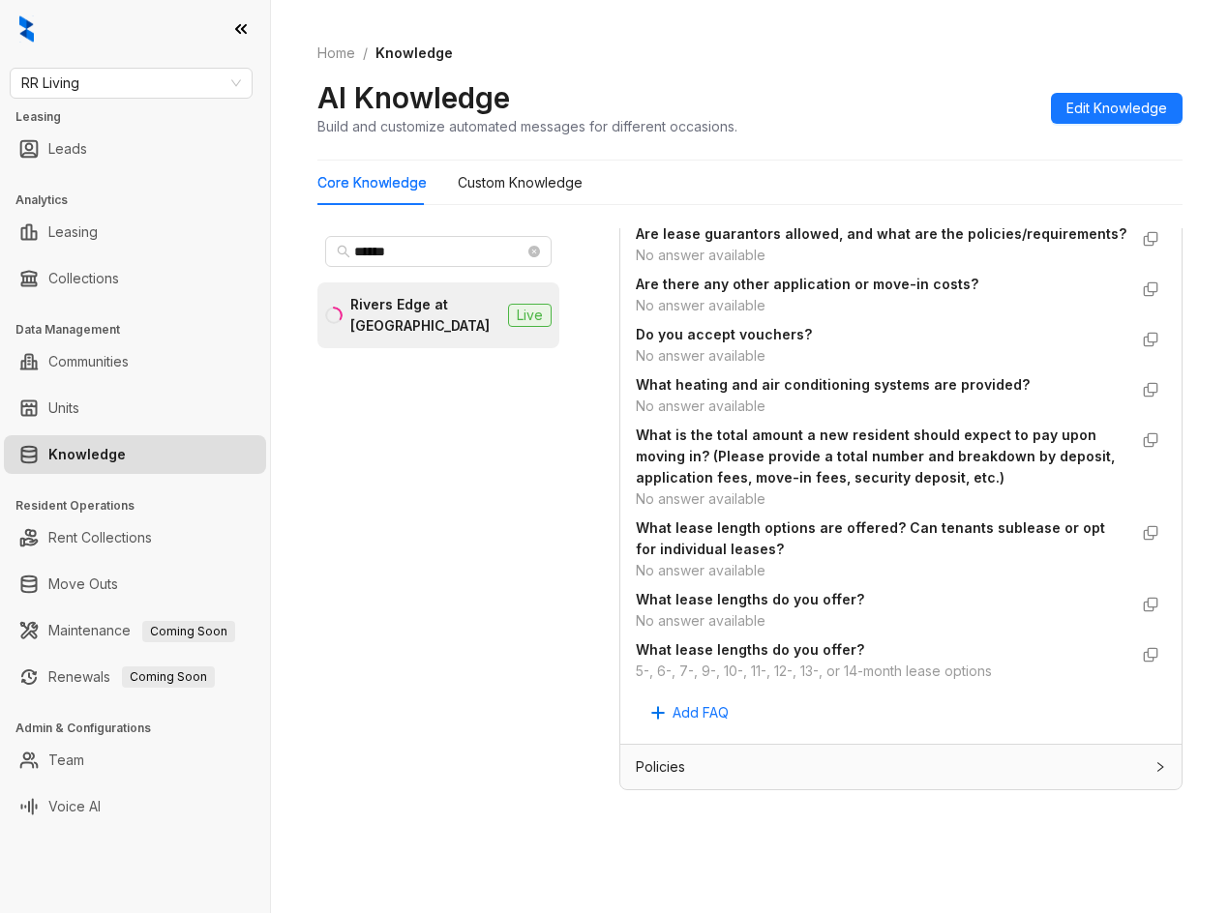
scroll to position [1938, 0]
click at [725, 673] on div "5-, 6-, 7-, 9-, 10-, 11-, 12-, 13-, or 14-month lease options" at bounding box center [882, 671] width 492 height 21
click at [644, 673] on div "5-, 6-, 7-, 9-, 10-, 11-, 12-, 13-, or 14-month lease options" at bounding box center [882, 671] width 492 height 21
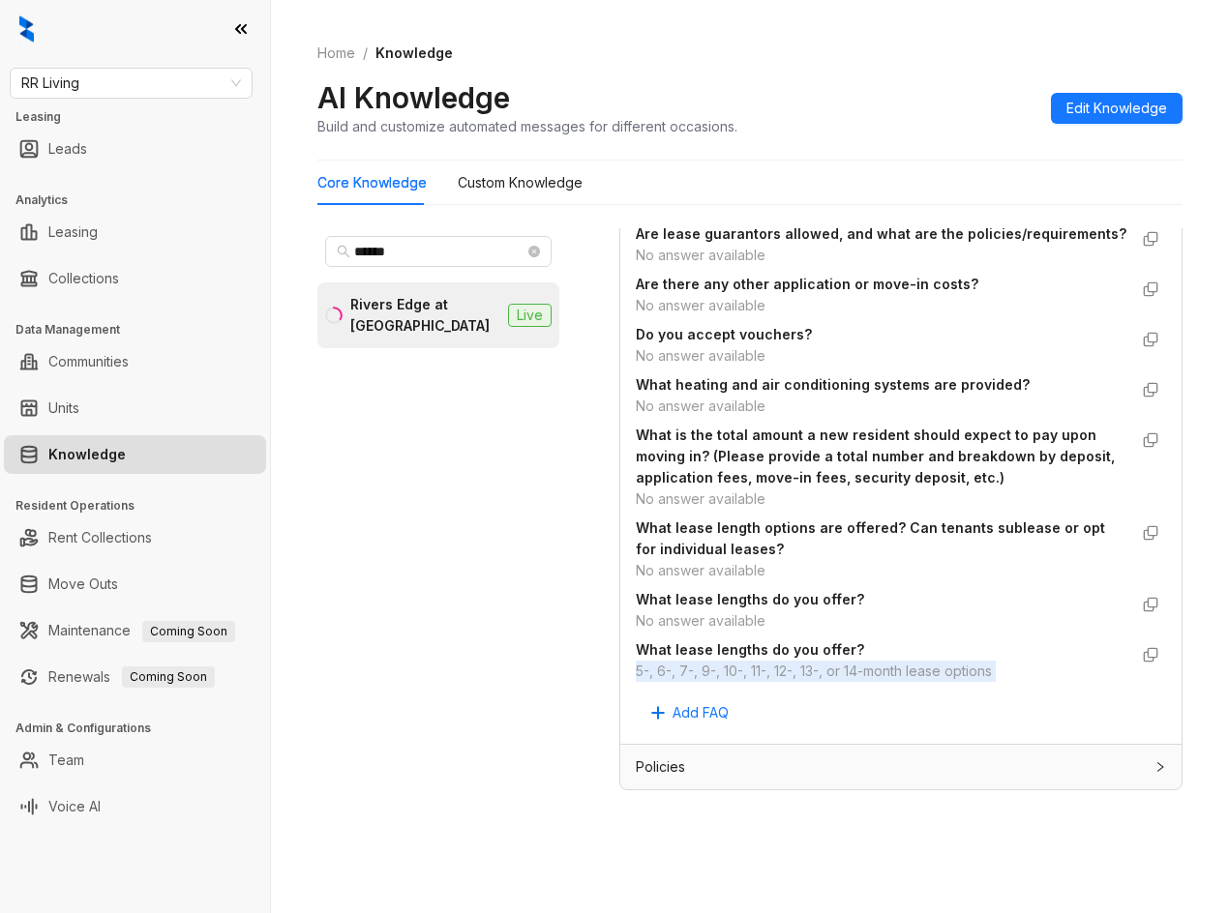
click at [639, 671] on div "5-, 6-, 7-, 9-, 10-, 11-, 12-, 13-, or 14-month lease options" at bounding box center [882, 671] width 492 height 21
drag, startPoint x: 851, startPoint y: 676, endPoint x: 995, endPoint y: 680, distance: 143.2
click at [1000, 680] on div "5-, 6-, 7-, 9-, 10-, 11-, 12-, 13-, or 14-month lease options" at bounding box center [882, 671] width 492 height 21
click at [891, 671] on div "5-, 6-, 7-, 9-, 10-, 11-, 12-, 13-, or 14-month lease options" at bounding box center [882, 671] width 492 height 21
click at [875, 672] on div "5-, 6-, 7-, 9-, 10-, 11-, 12-, 13-, or 14-month lease options" at bounding box center [882, 671] width 492 height 21
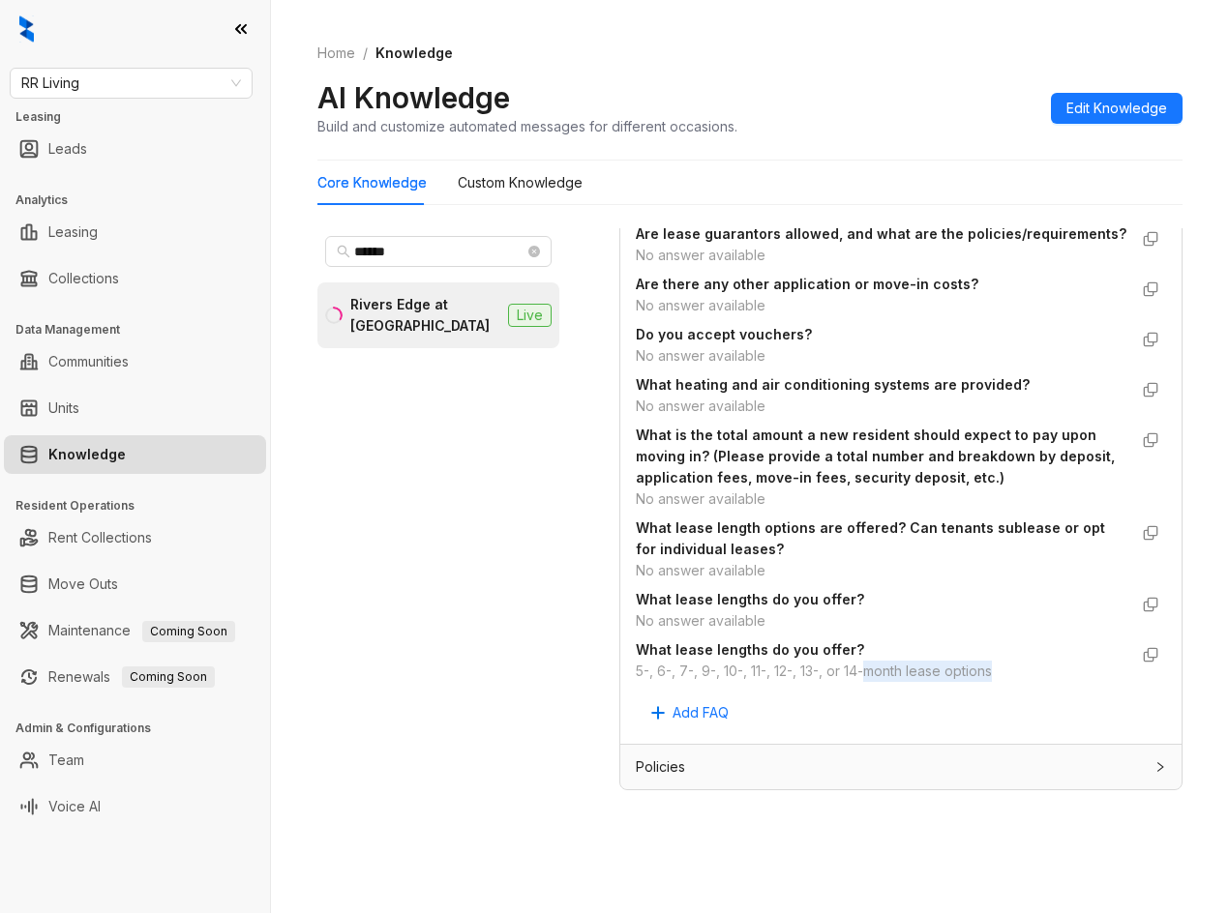
drag, startPoint x: 869, startPoint y: 672, endPoint x: 1021, endPoint y: 676, distance: 152.0
click at [1021, 676] on div "5-, 6-, 7-, 9-, 10-, 11-, 12-, 13-, or 14-month lease options" at bounding box center [882, 671] width 492 height 21
copy div "month lease options"
click at [169, 83] on span "RR Living" at bounding box center [131, 83] width 220 height 29
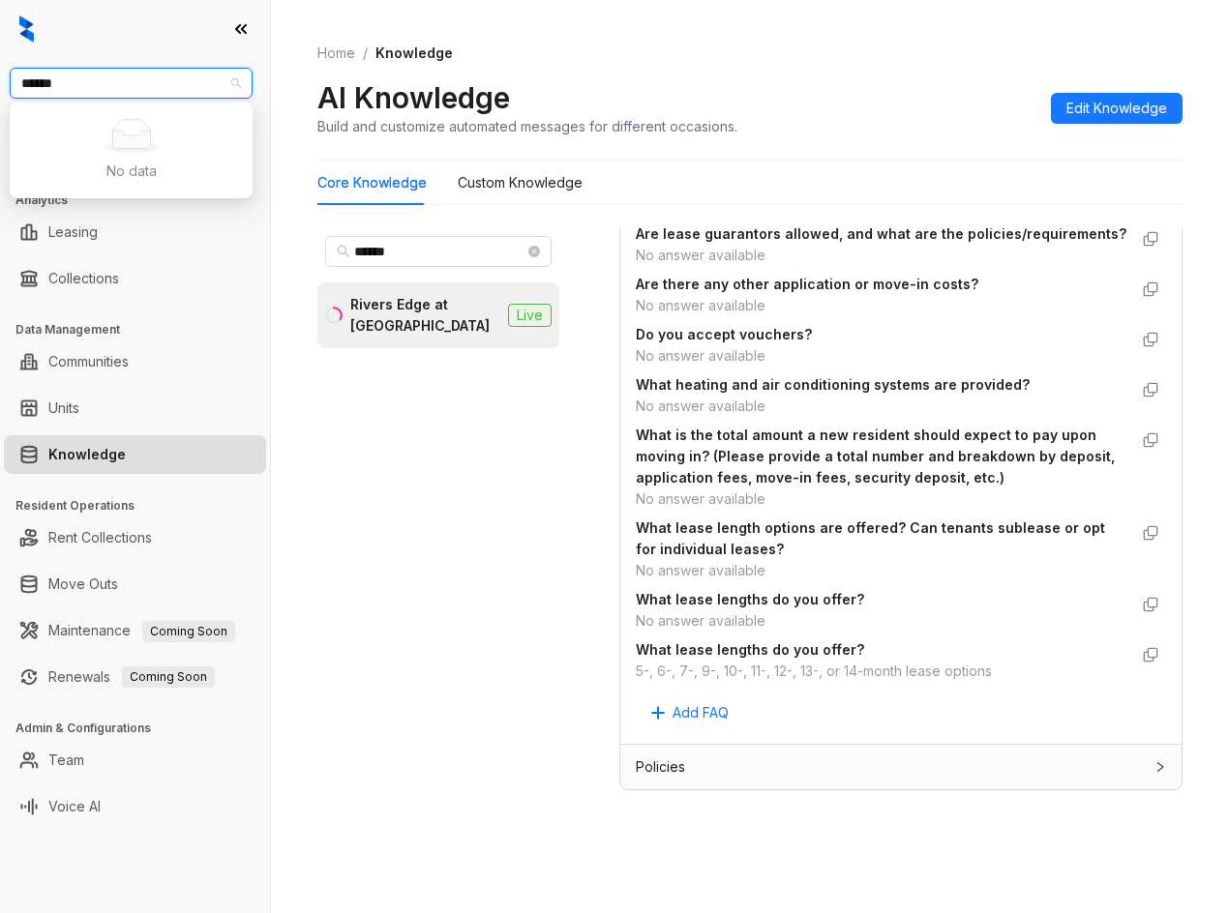
type input "*****"
click at [94, 120] on div "Indus" at bounding box center [131, 121] width 212 height 21
click at [5, 106] on div "Indus Indus Leasing Leads Analytics Leasing Collections Data Management Communi…" at bounding box center [135, 456] width 270 height 913
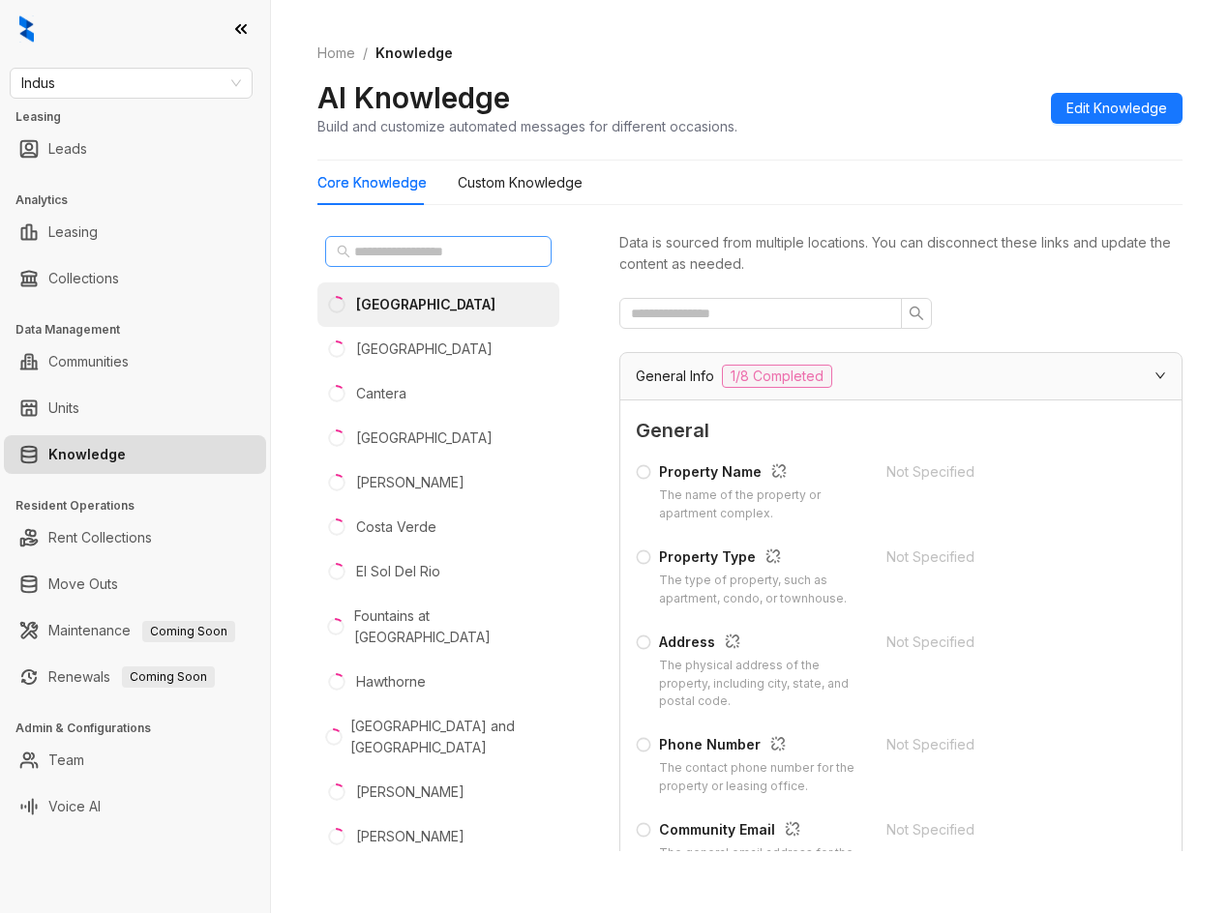
click at [499, 262] on span at bounding box center [438, 251] width 226 height 31
click at [410, 274] on div "Beechnut Grove Bellerive Garden Cantera Chestnut Hill Costa Maya Costa Verde El…" at bounding box center [438, 539] width 242 height 623
click at [419, 260] on input "text" at bounding box center [439, 251] width 170 height 21
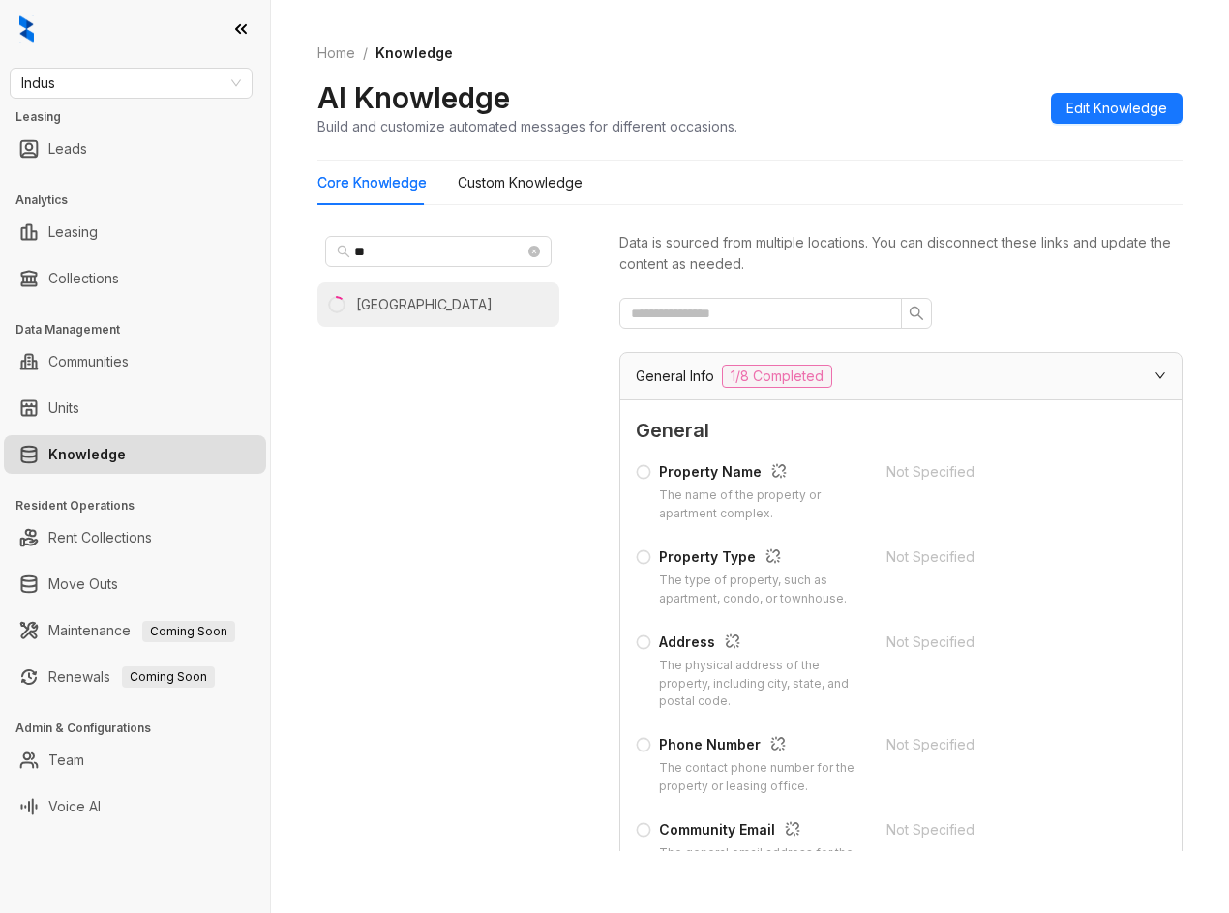
click at [408, 296] on div "Westward Square" at bounding box center [424, 304] width 136 height 21
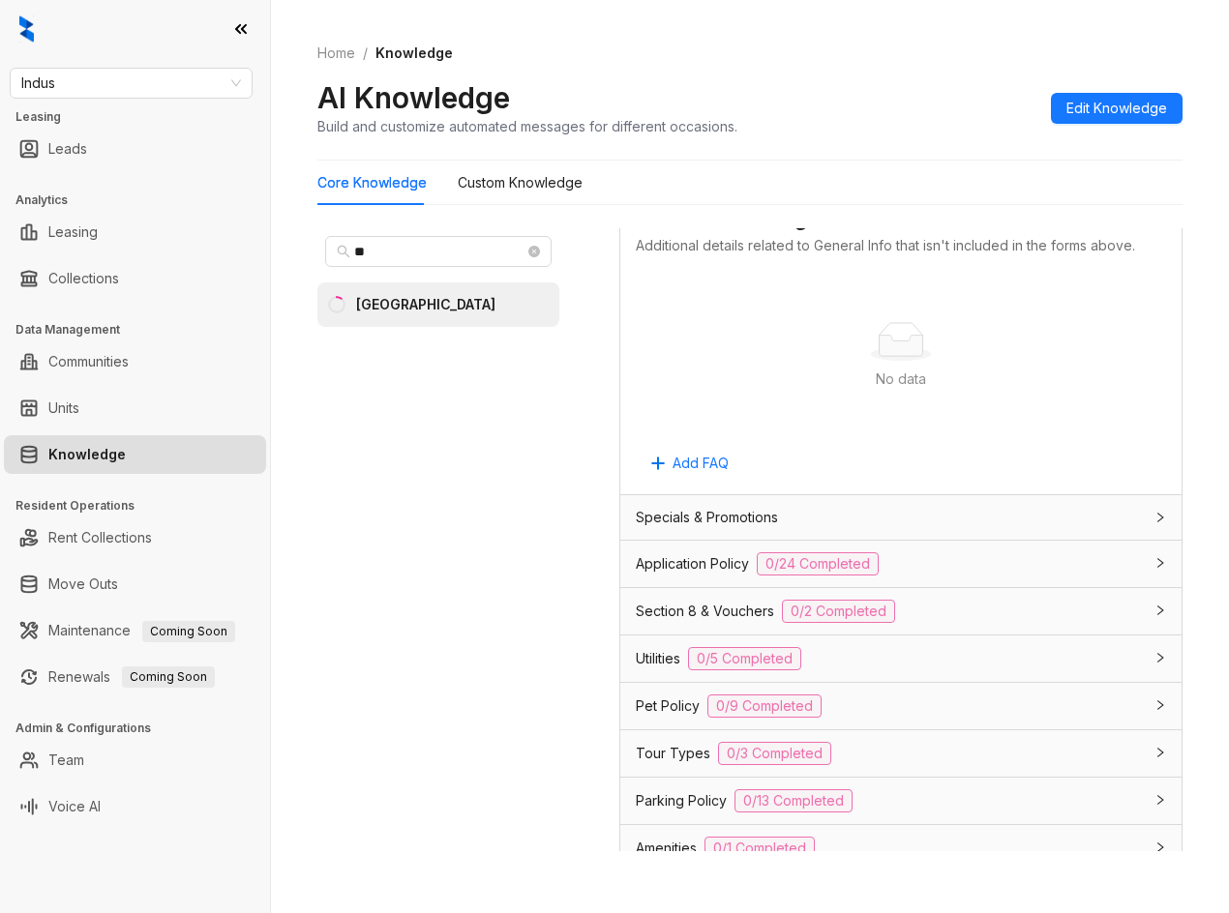
scroll to position [1228, 0]
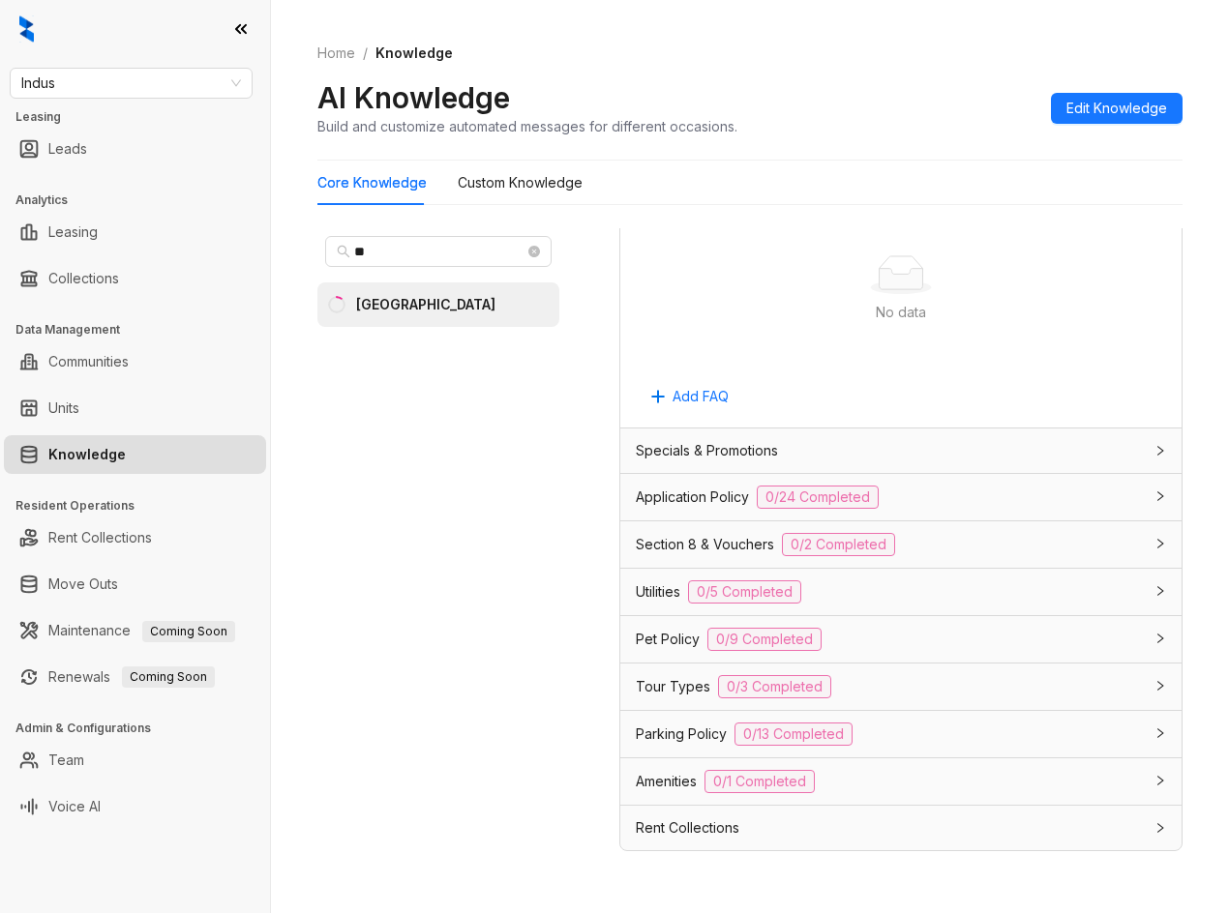
click at [1005, 509] on div "Application Policy 0/24 Completed" at bounding box center [889, 497] width 507 height 23
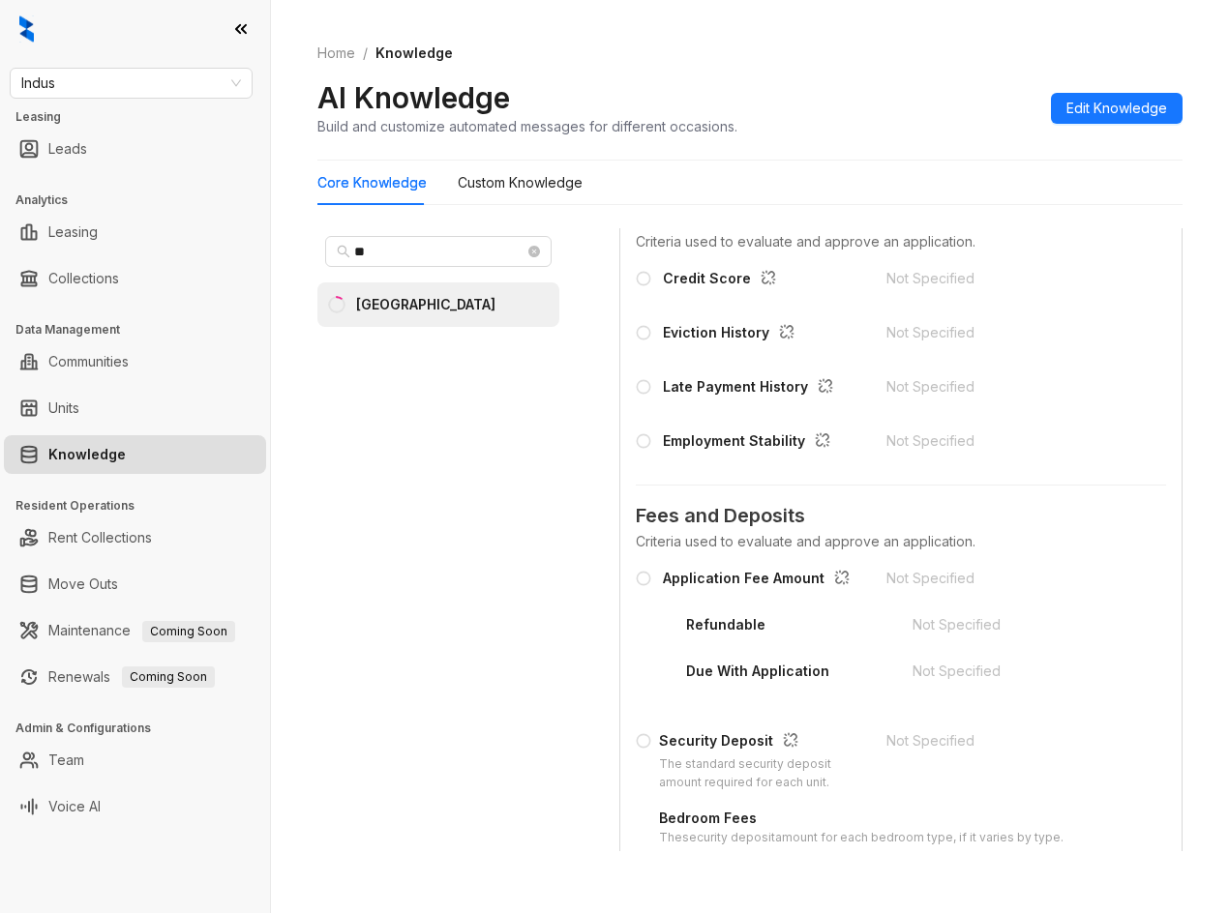
scroll to position [1808, 0]
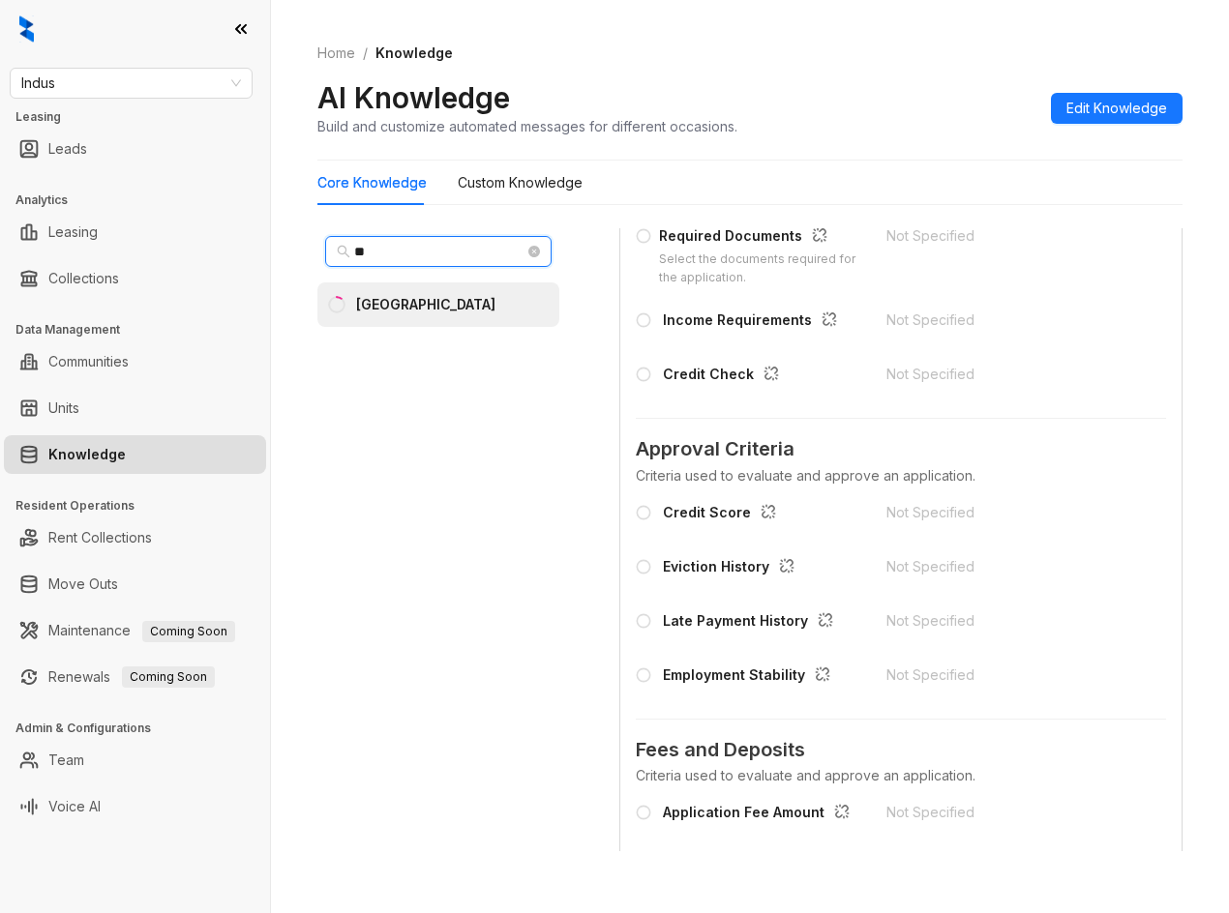
drag, startPoint x: 366, startPoint y: 251, endPoint x: 286, endPoint y: 254, distance: 79.4
click at [286, 254] on div "Home / Knowledge AI Knowledge Build and customize automated messages for differ…" at bounding box center [750, 456] width 958 height 913
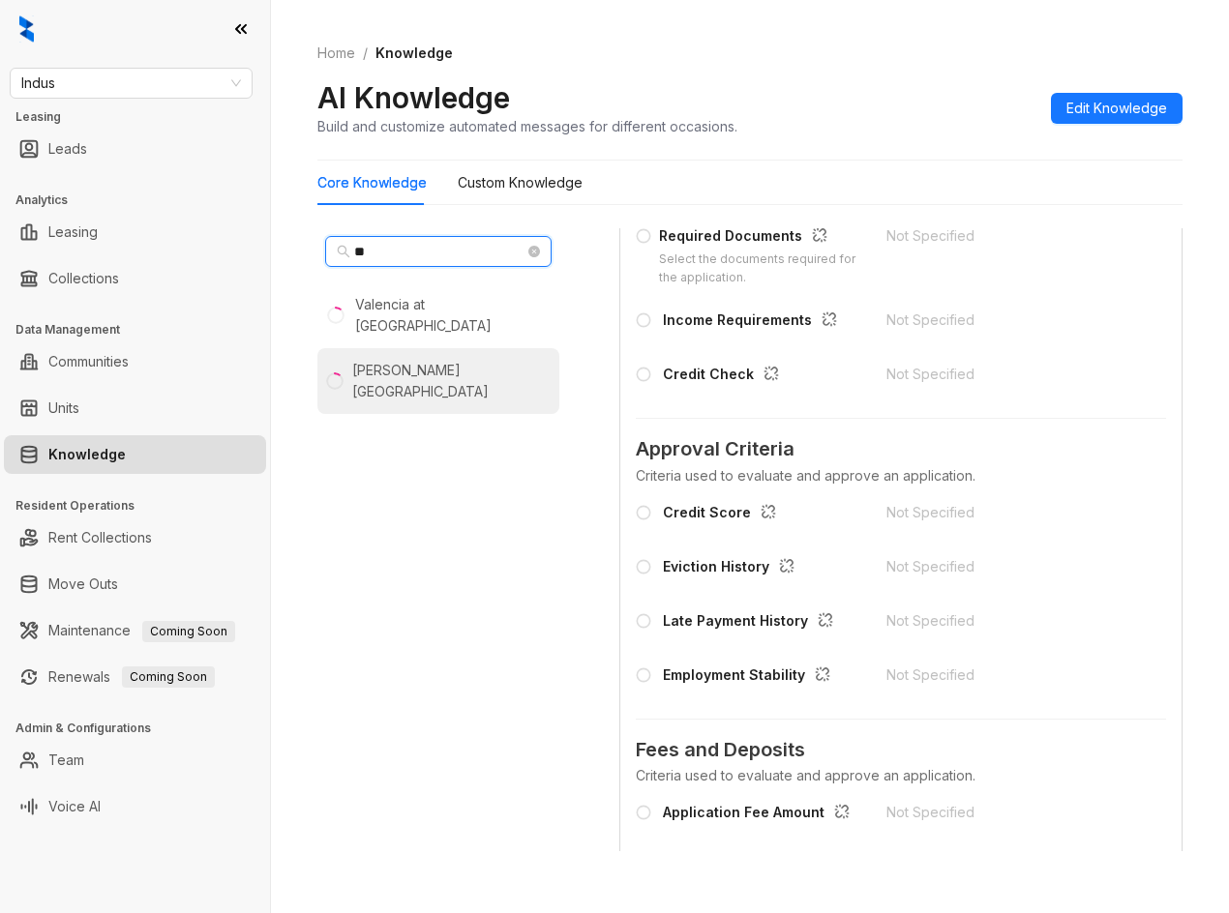
type input "**"
click at [413, 360] on div "Valle Vista" at bounding box center [451, 381] width 199 height 43
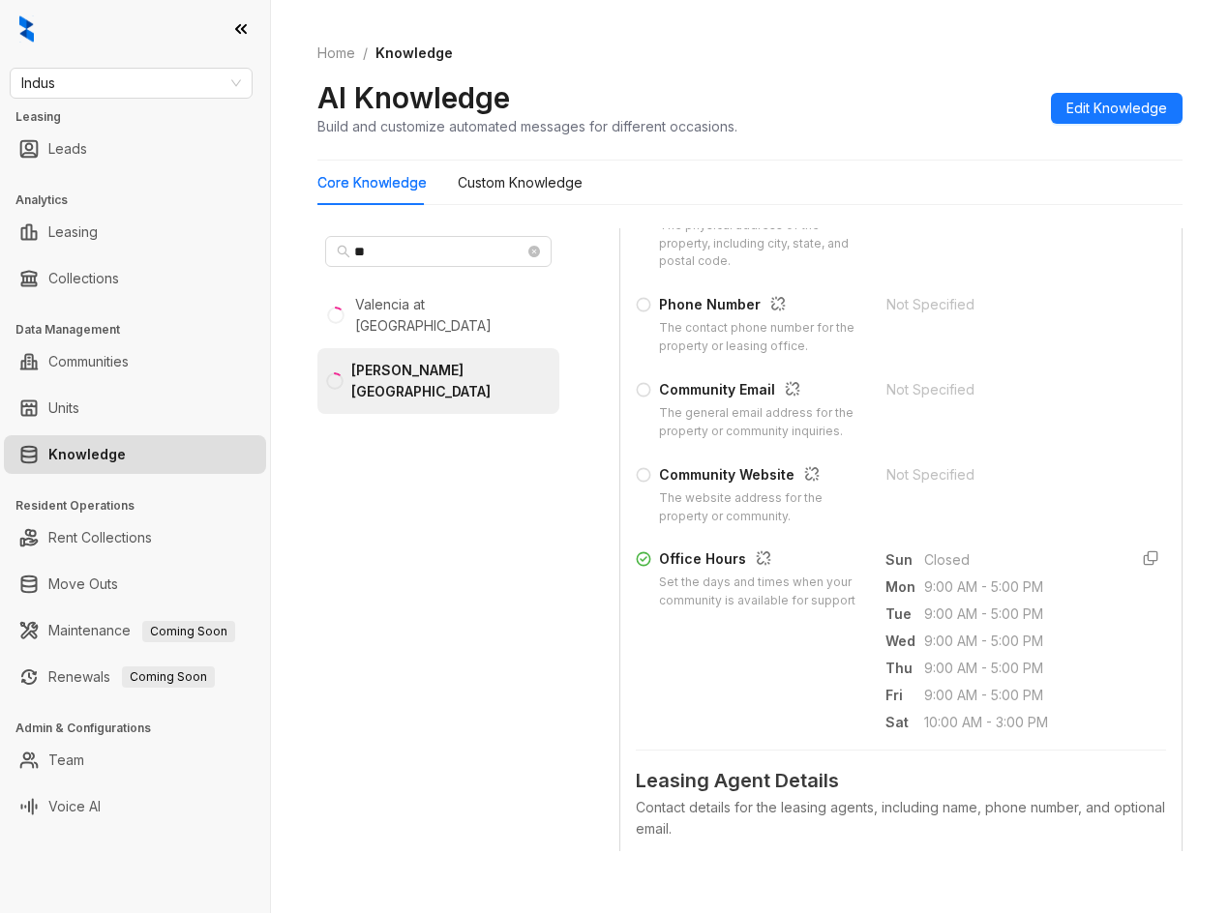
scroll to position [581, 0]
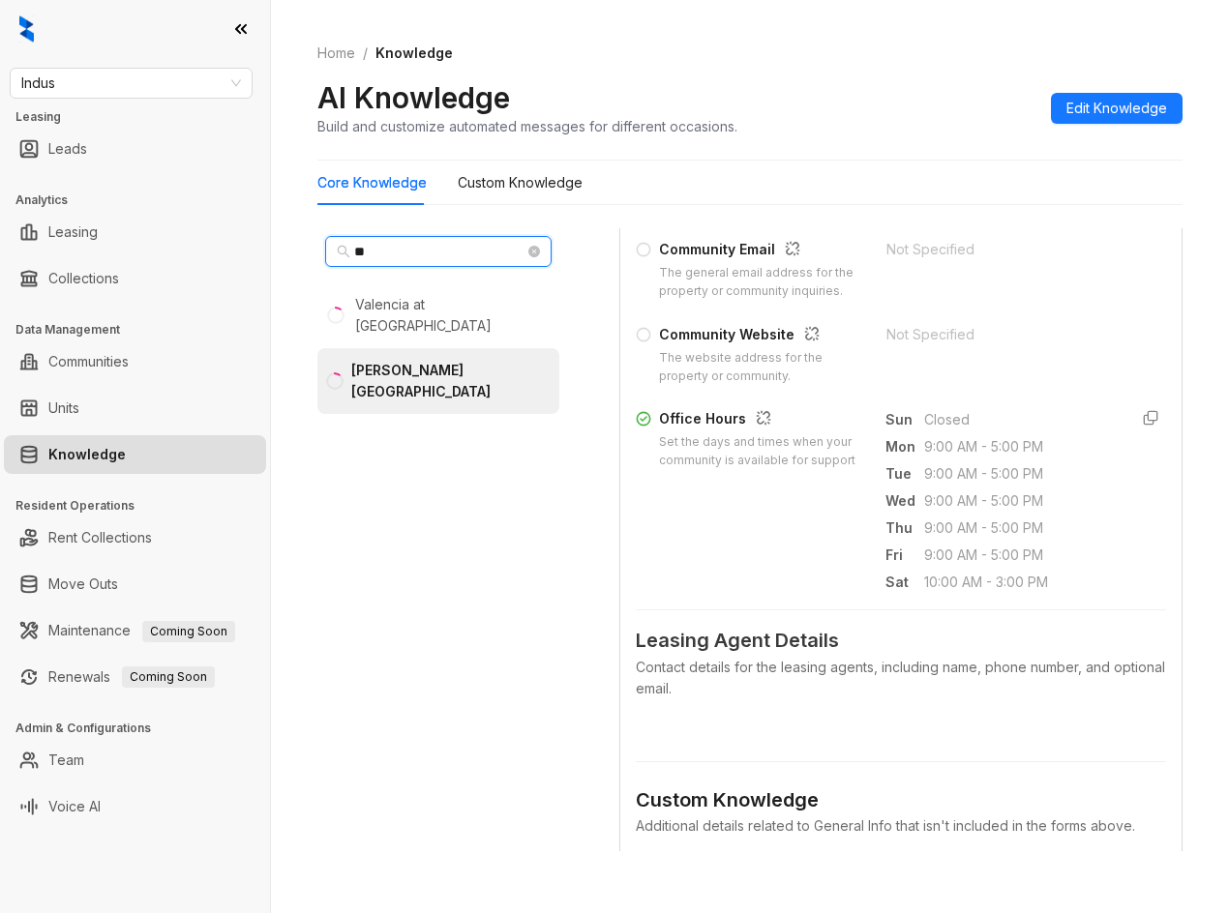
click at [372, 260] on input "**" at bounding box center [439, 251] width 170 height 21
click at [38, 81] on span "Indus" at bounding box center [131, 83] width 220 height 29
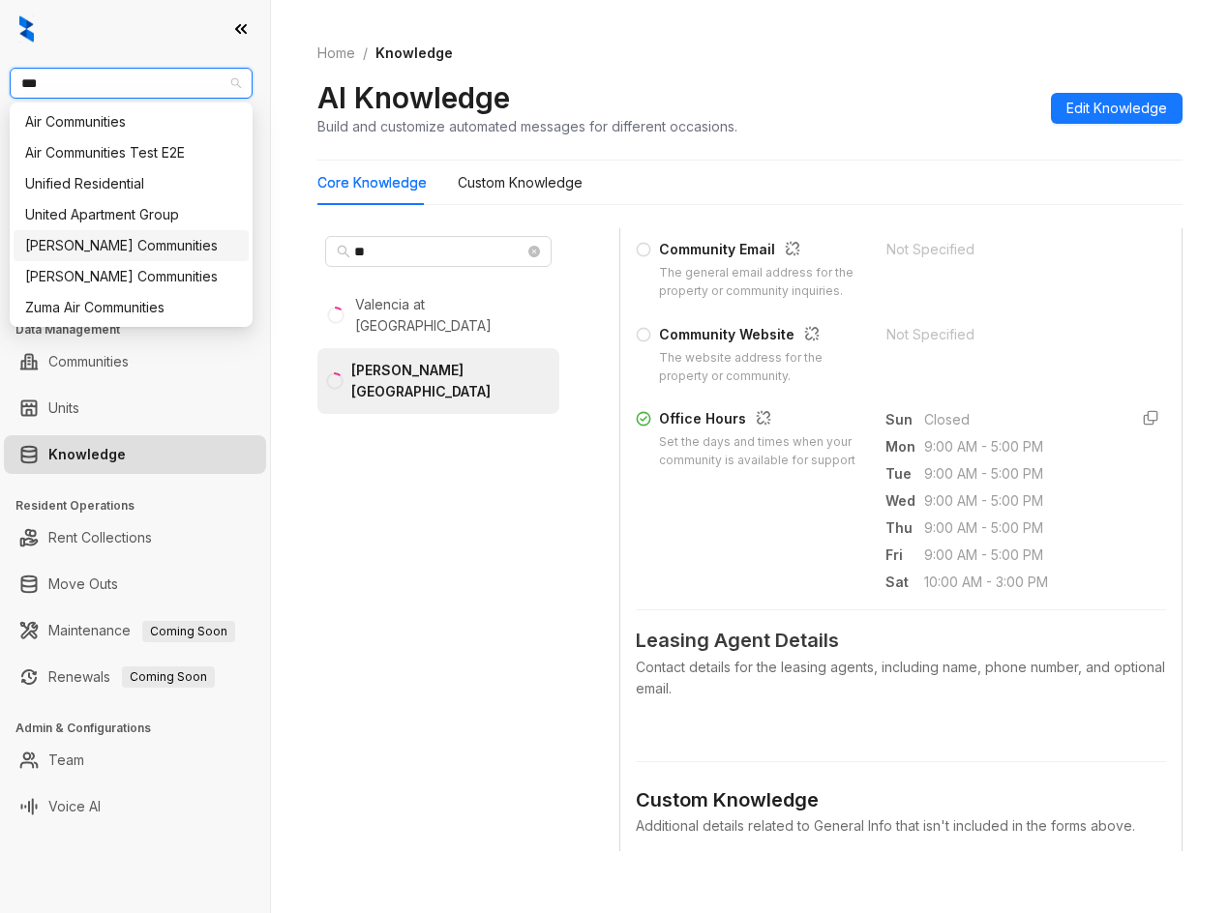
type input "****"
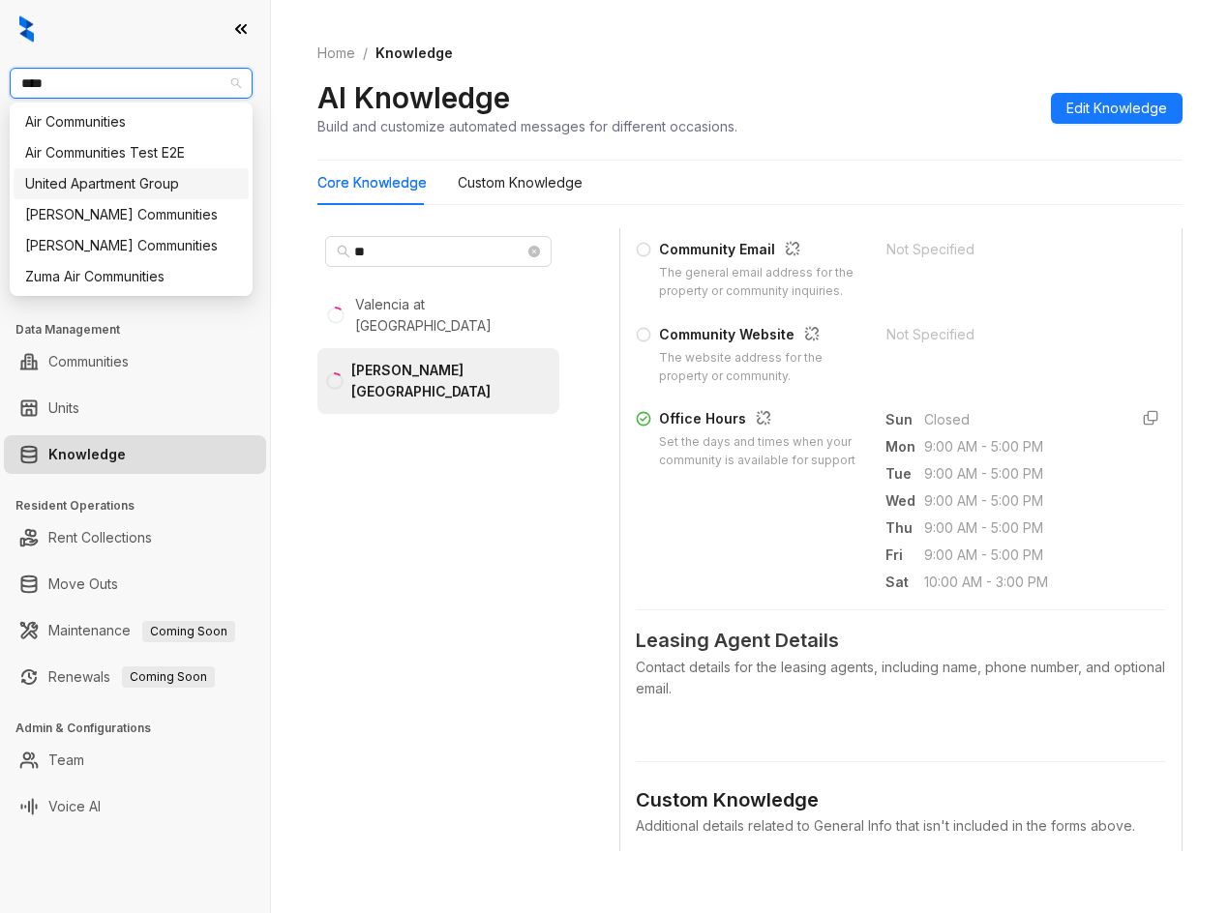
click at [114, 191] on div "United Apartment Group" at bounding box center [131, 183] width 212 height 21
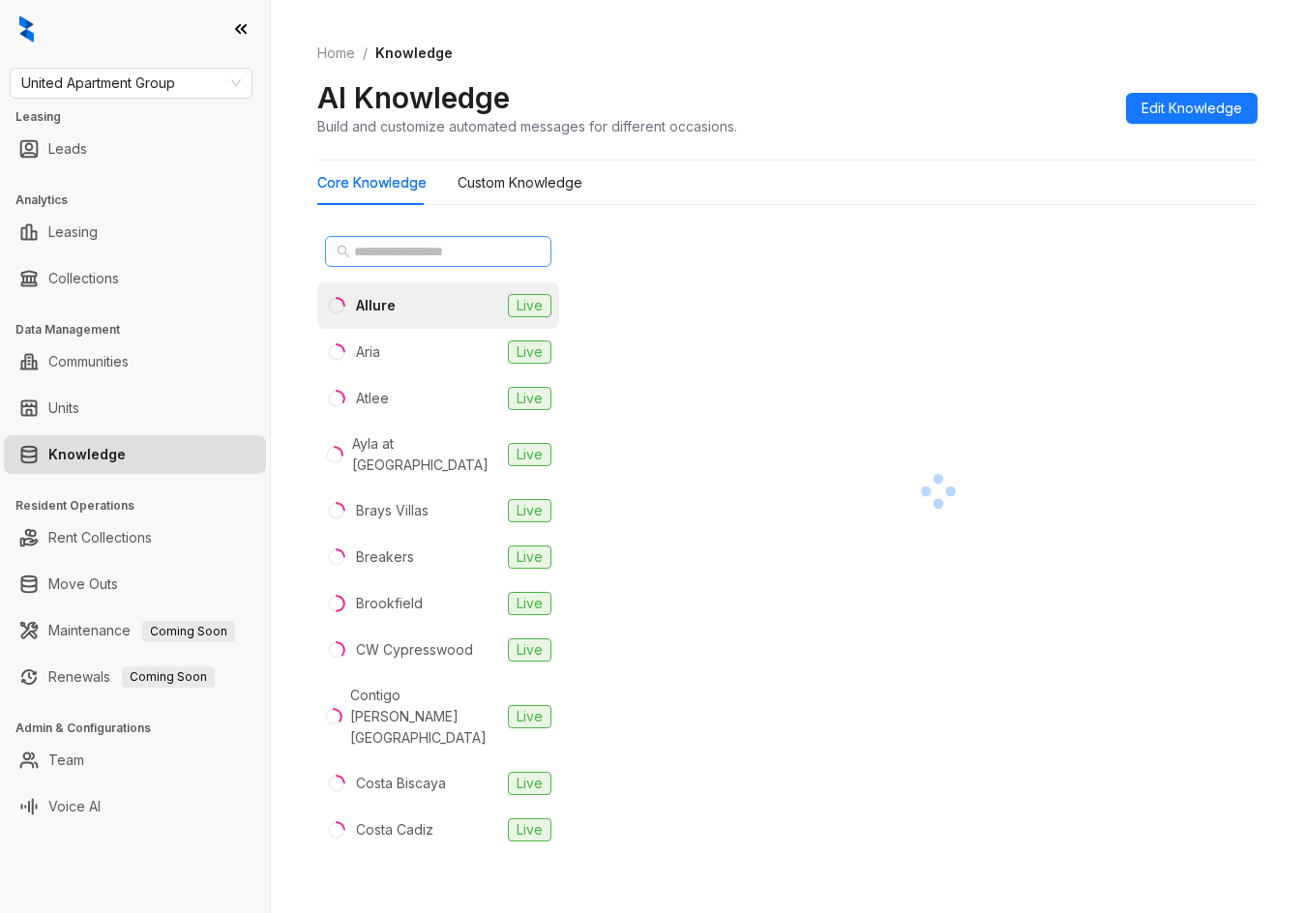
click at [441, 262] on span at bounding box center [438, 251] width 226 height 31
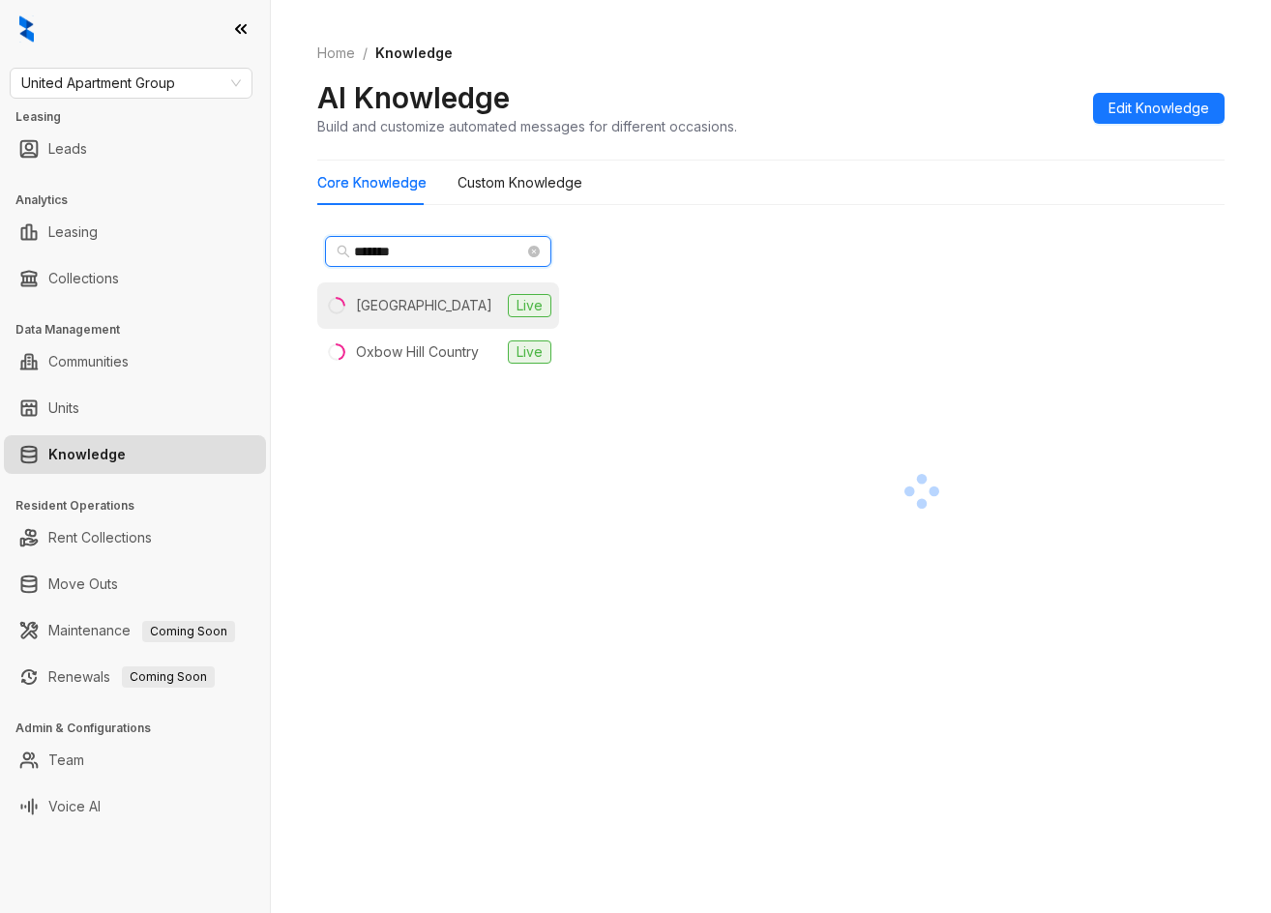
type input "*******"
drag, startPoint x: 429, startPoint y: 297, endPoint x: 441, endPoint y: 287, distance: 15.9
click at [429, 291] on li "Country Club Manor Live" at bounding box center [438, 306] width 242 height 46
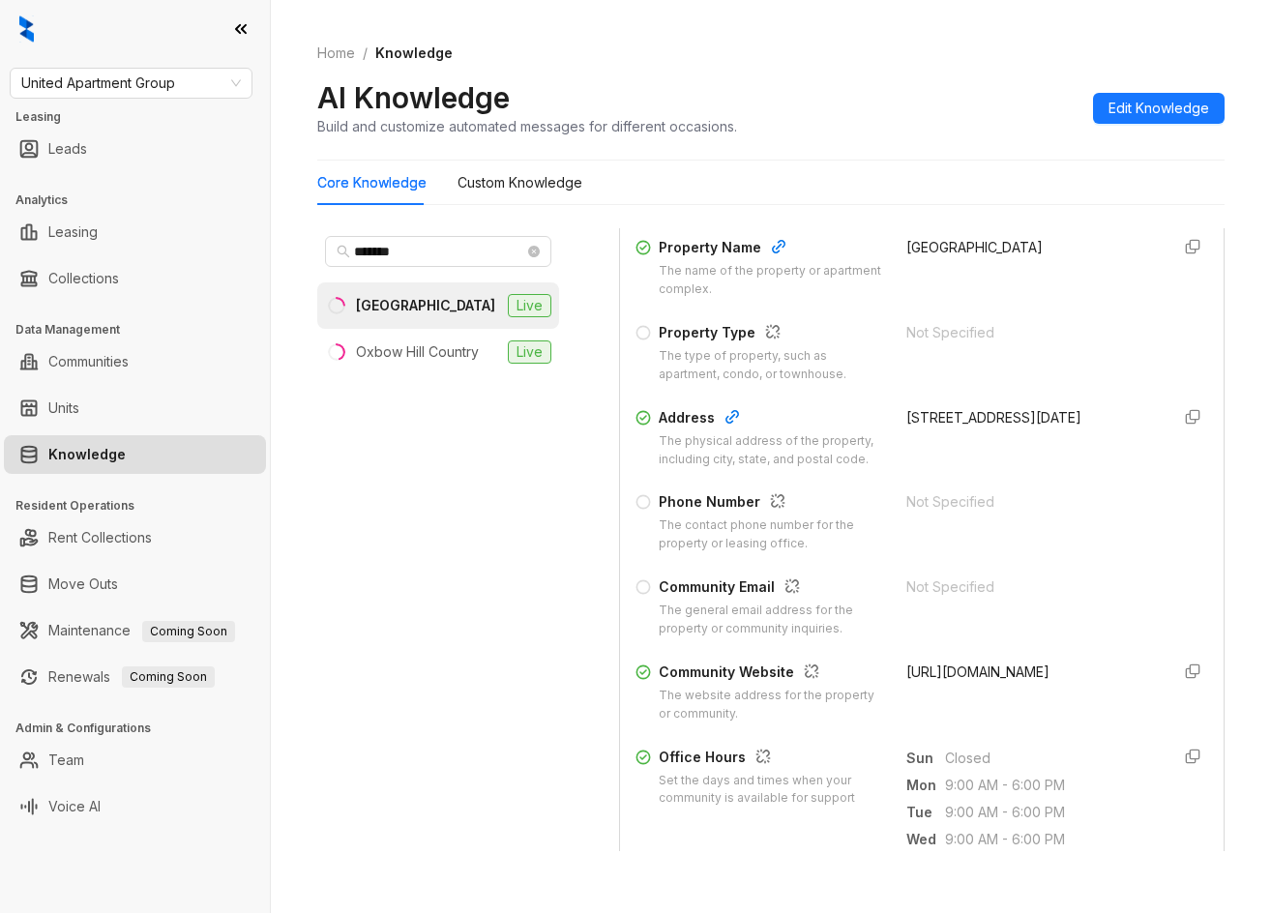
scroll to position [194, 0]
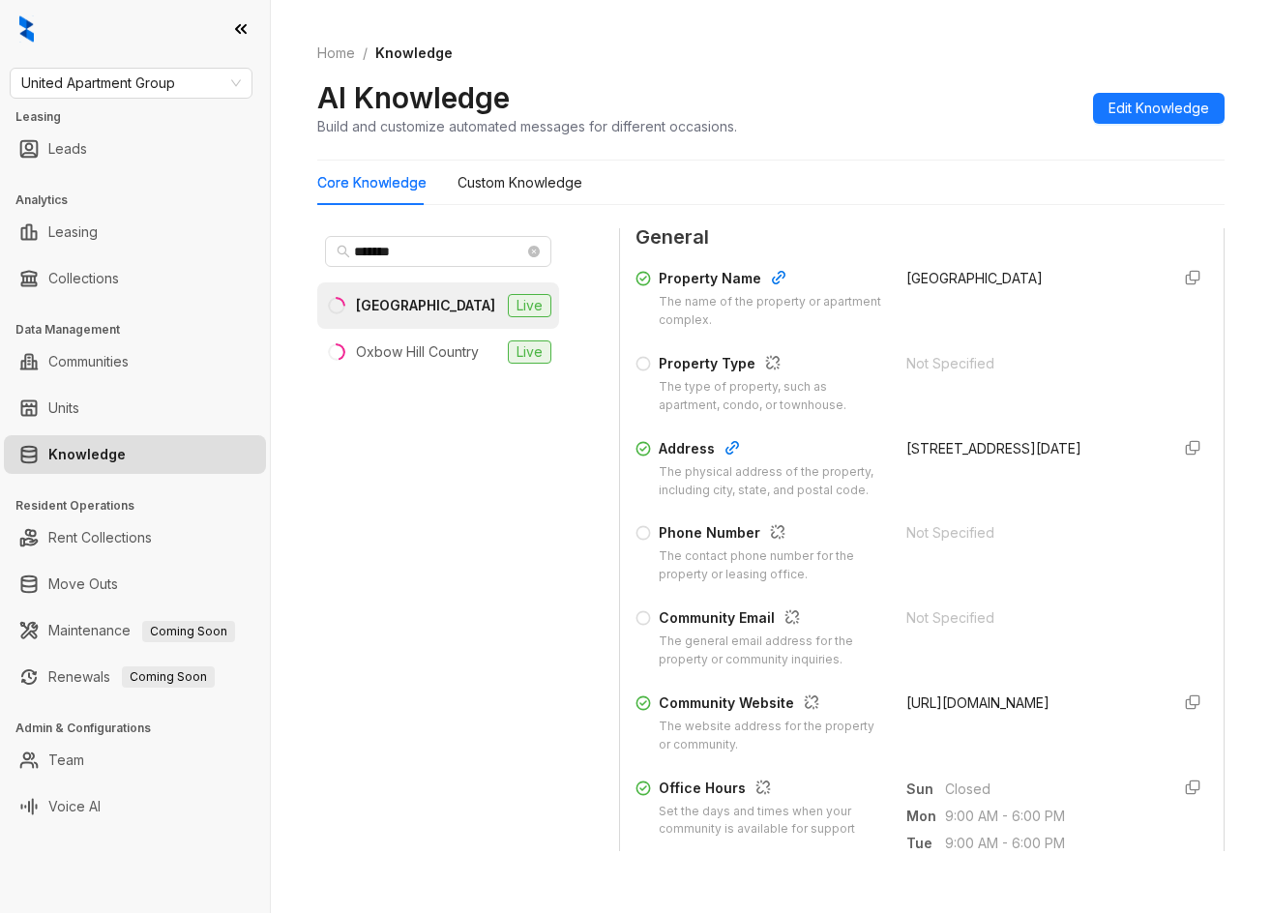
click at [145, 59] on div "United Apartment Group Leasing Leads Analytics Leasing Collections Data Managem…" at bounding box center [135, 456] width 270 height 913
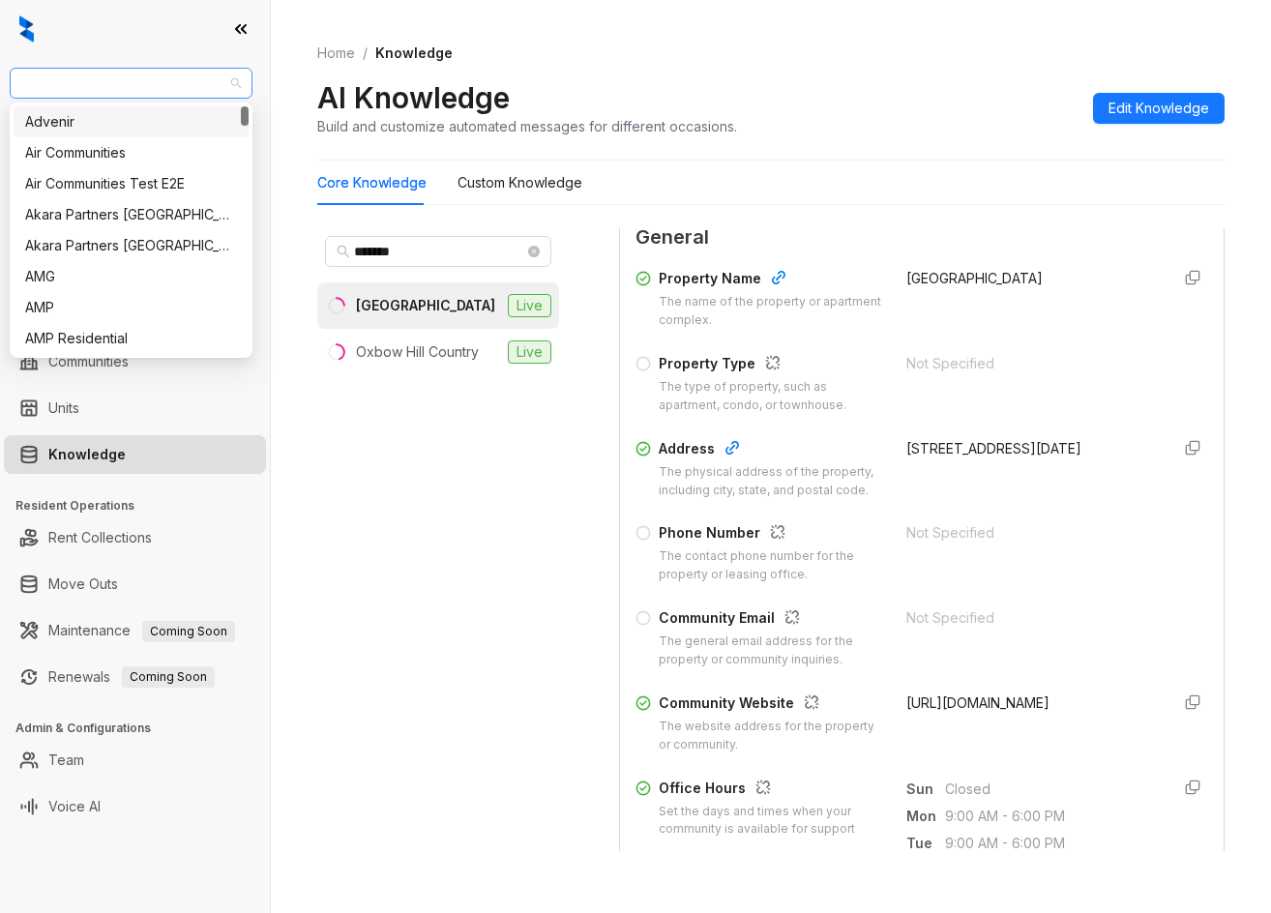
click at [156, 83] on span "United Apartment Group" at bounding box center [131, 83] width 220 height 29
type input "***"
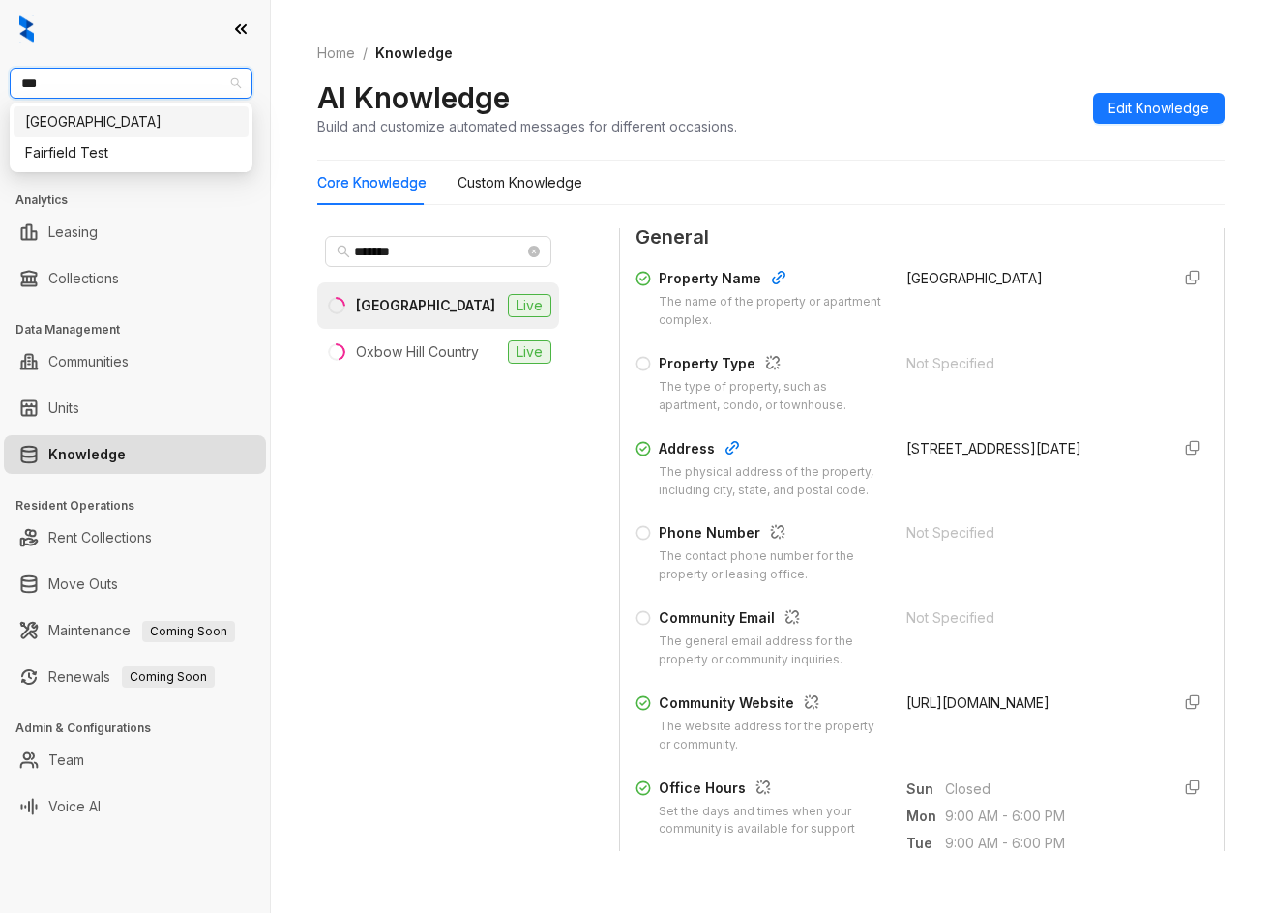
click at [143, 119] on div "[GEOGRAPHIC_DATA]" at bounding box center [131, 121] width 212 height 21
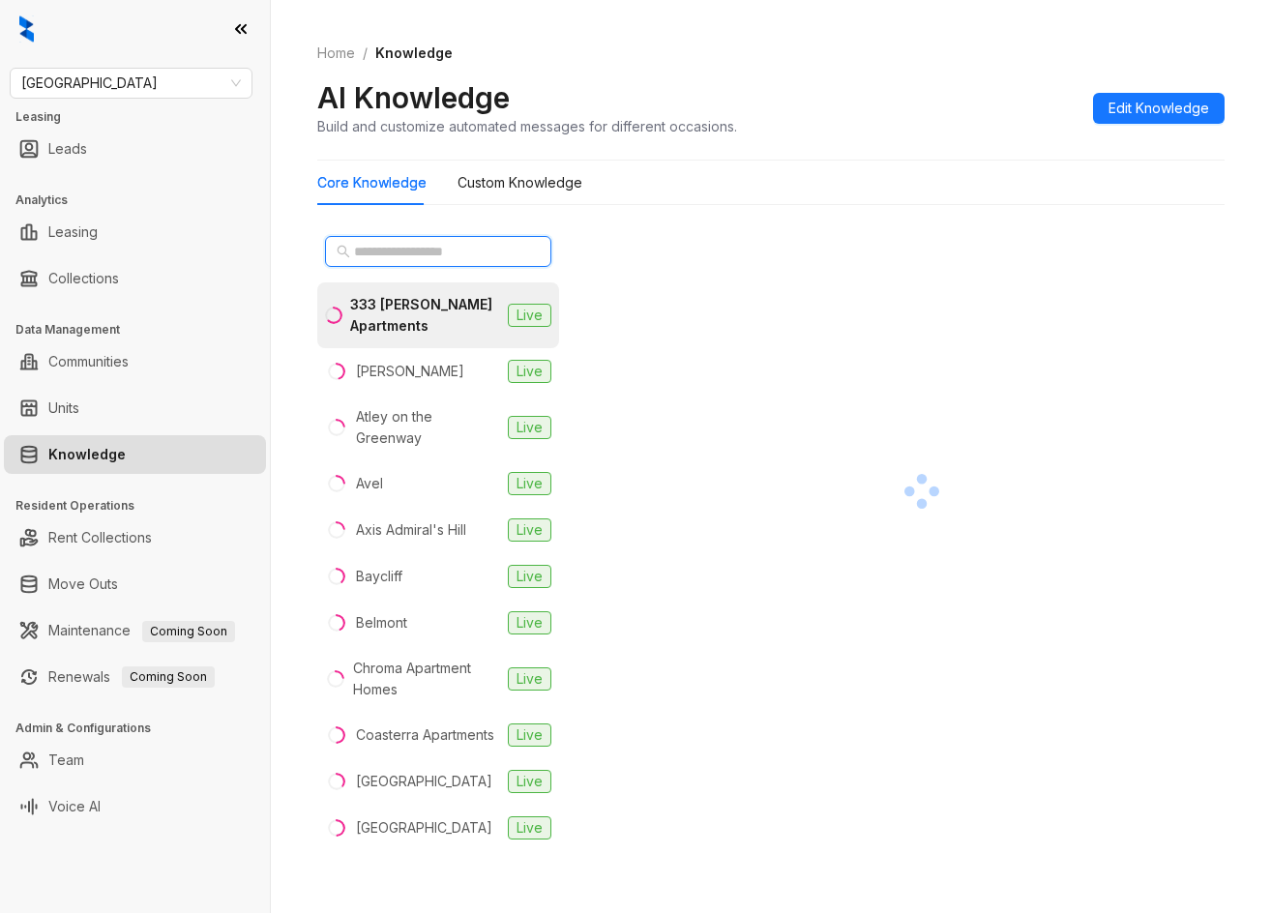
click at [418, 254] on input "text" at bounding box center [439, 251] width 170 height 21
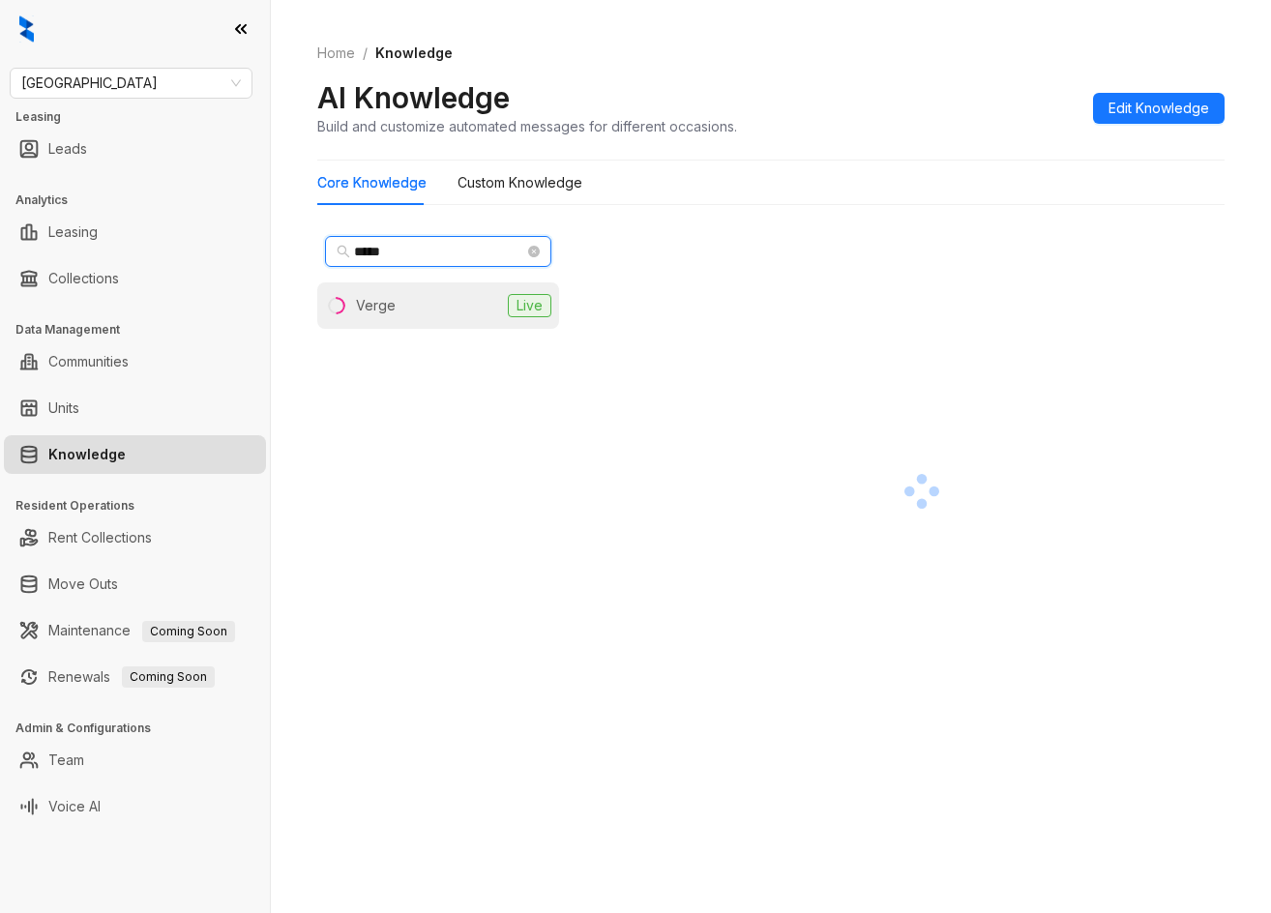
type input "*****"
click at [349, 308] on div "Verge" at bounding box center [360, 305] width 71 height 21
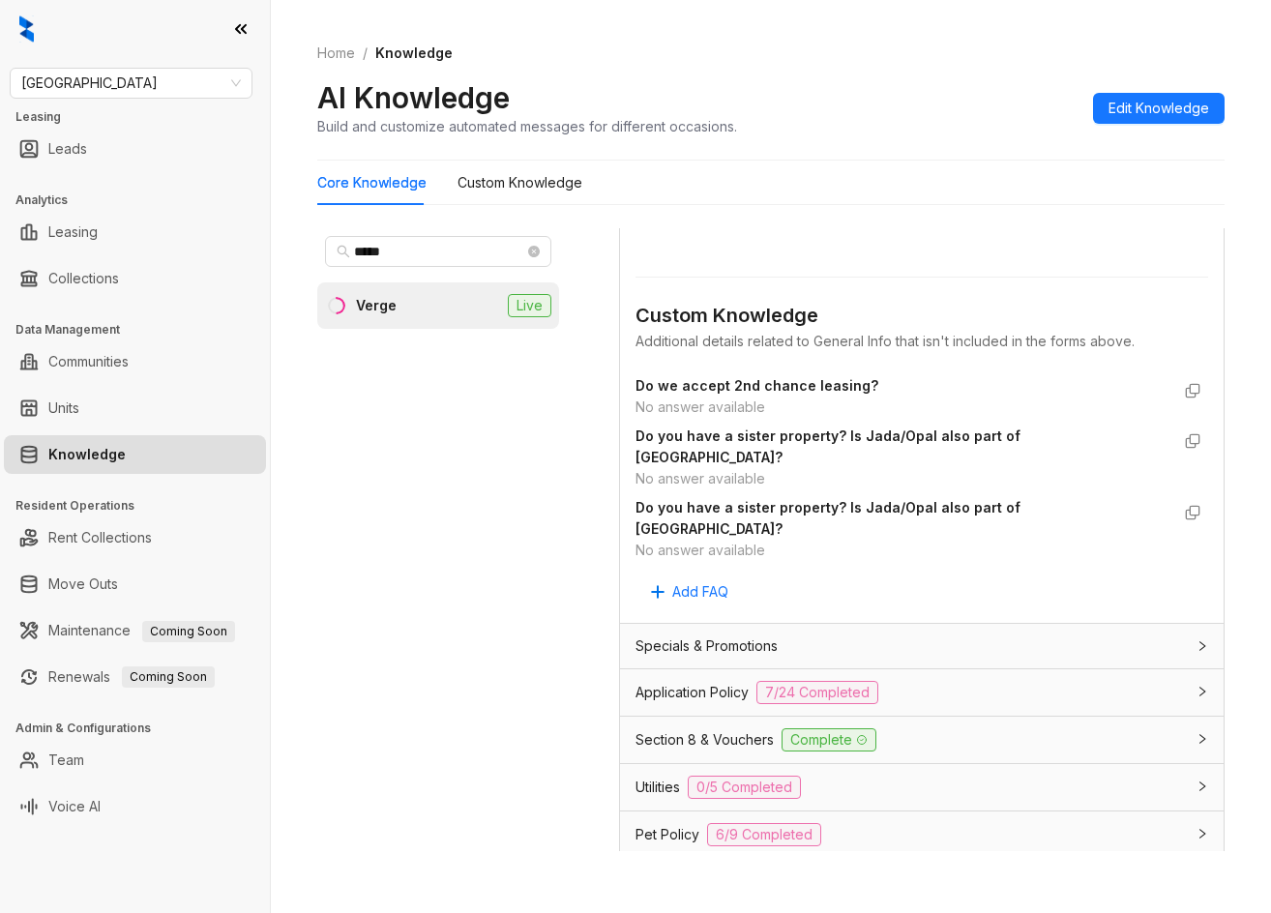
scroll to position [1161, 0]
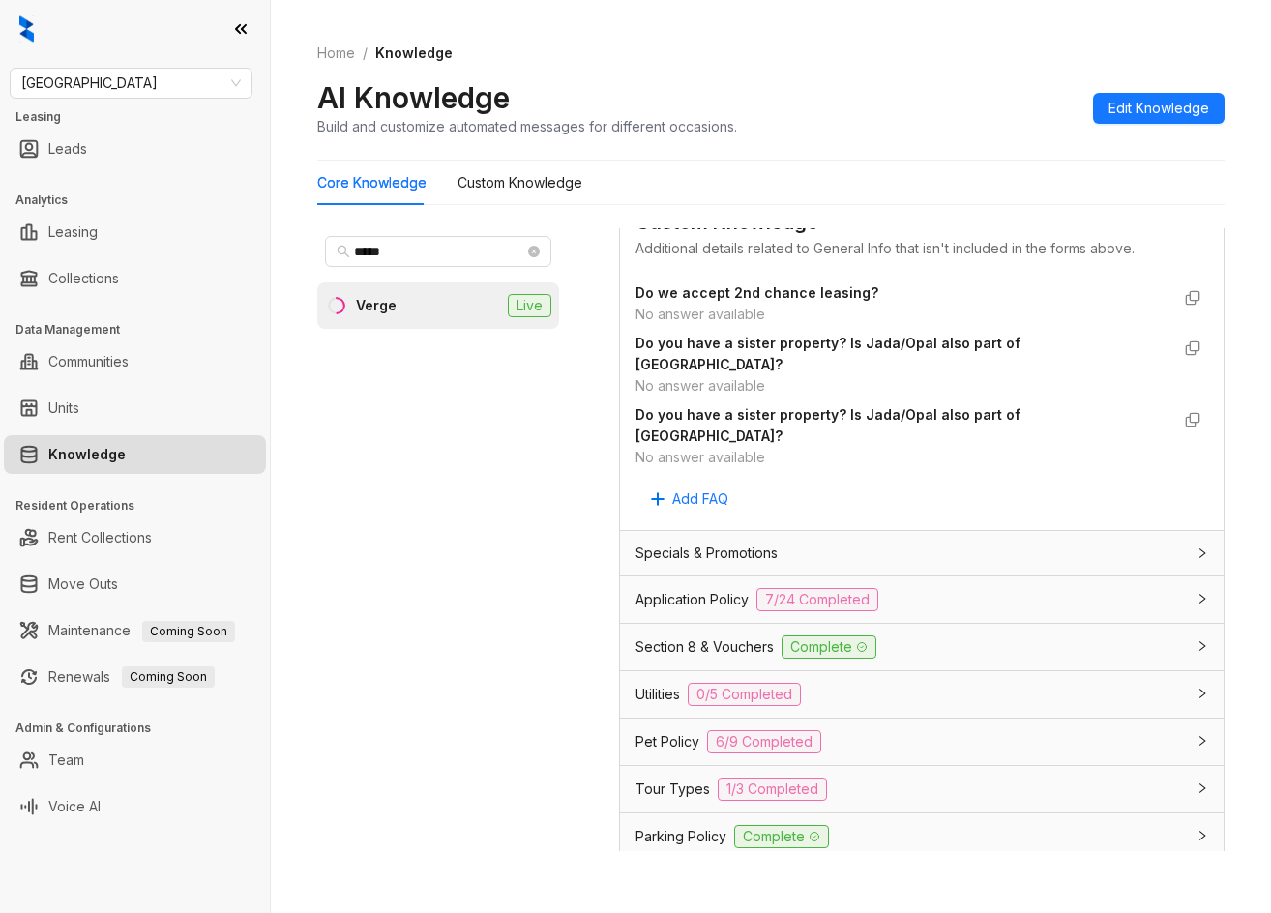
click at [935, 531] on div "Specials & Promotions" at bounding box center [922, 553] width 604 height 45
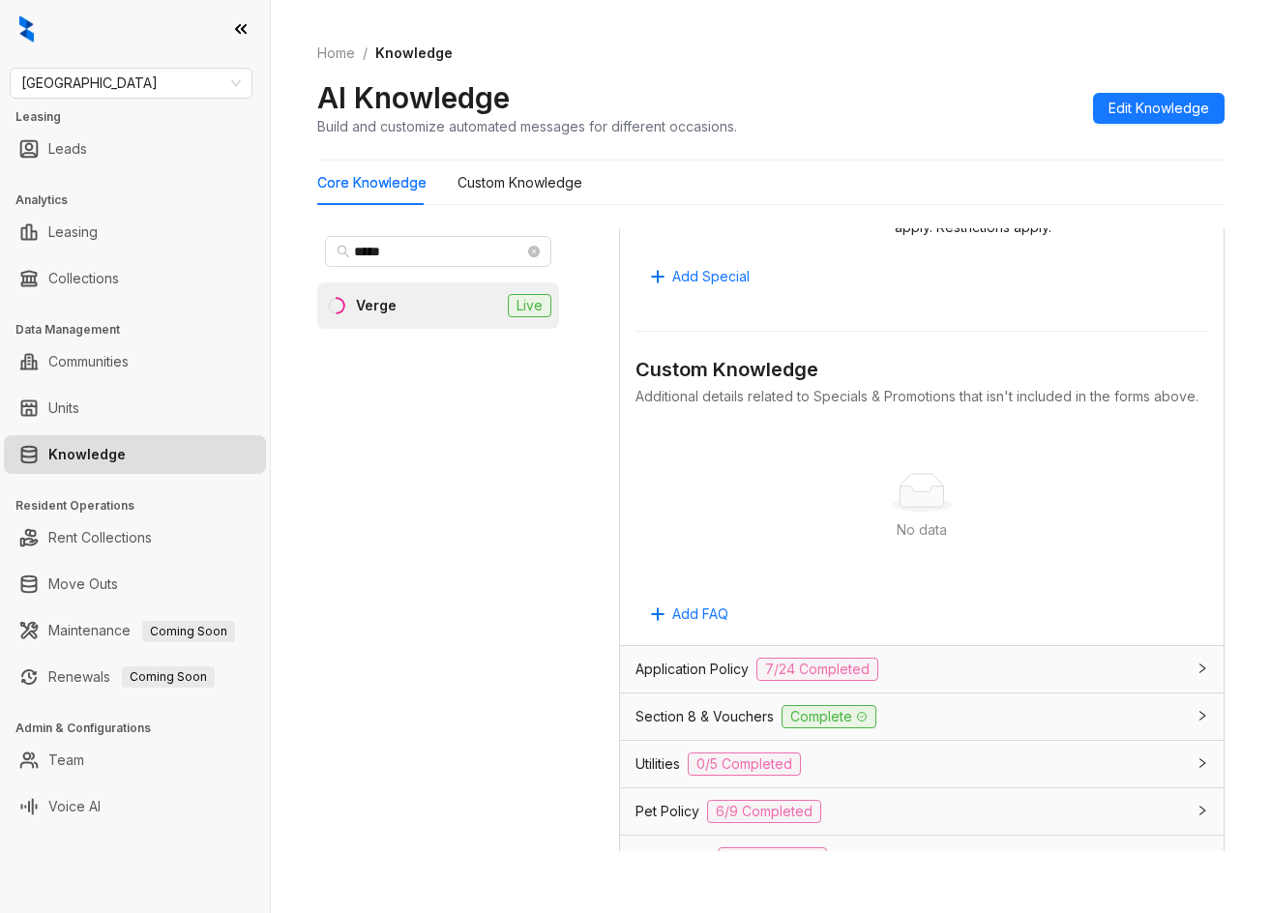
scroll to position [2032, 0]
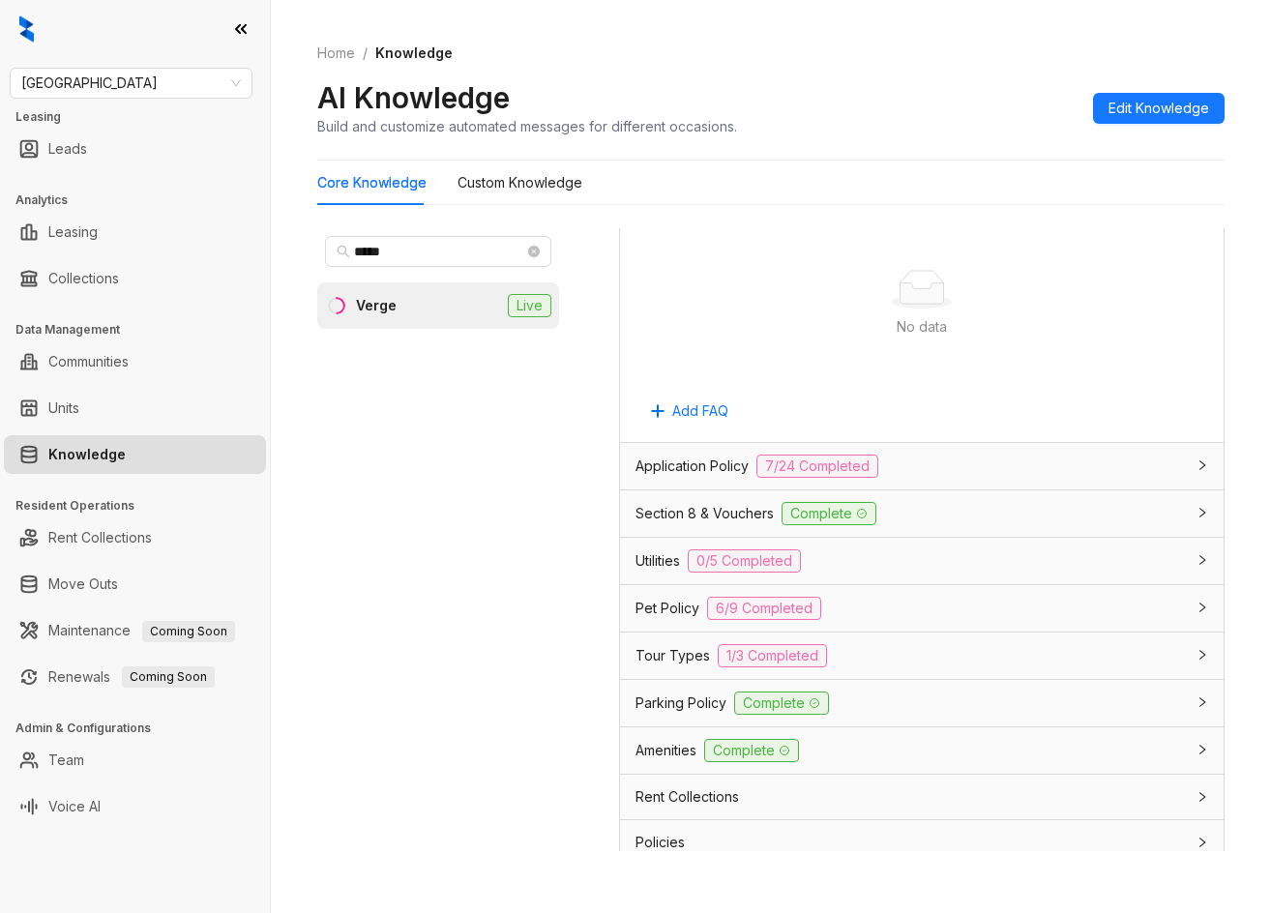
click at [942, 478] on div "Application Policy 7/24 Completed" at bounding box center [911, 466] width 550 height 23
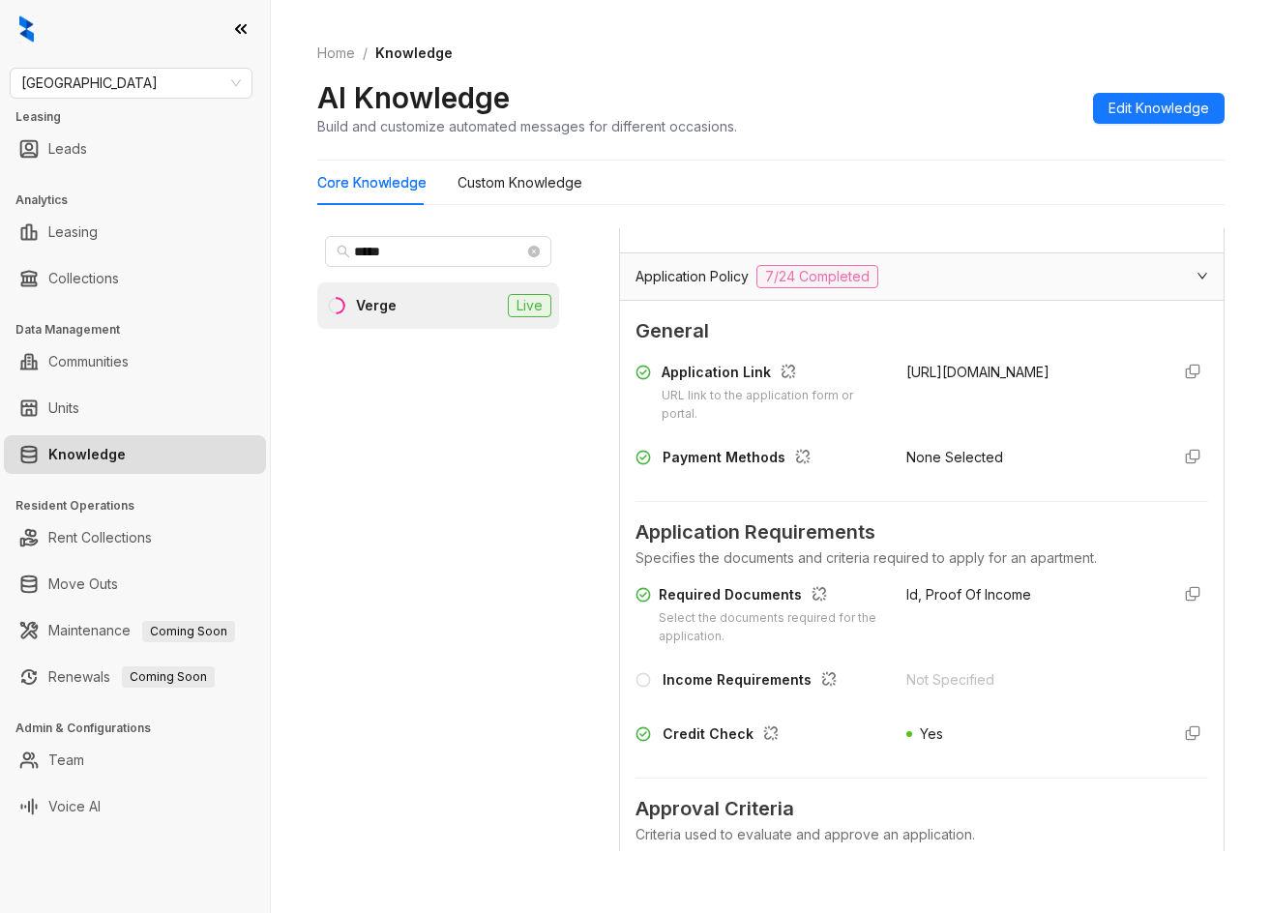
scroll to position [2225, 0]
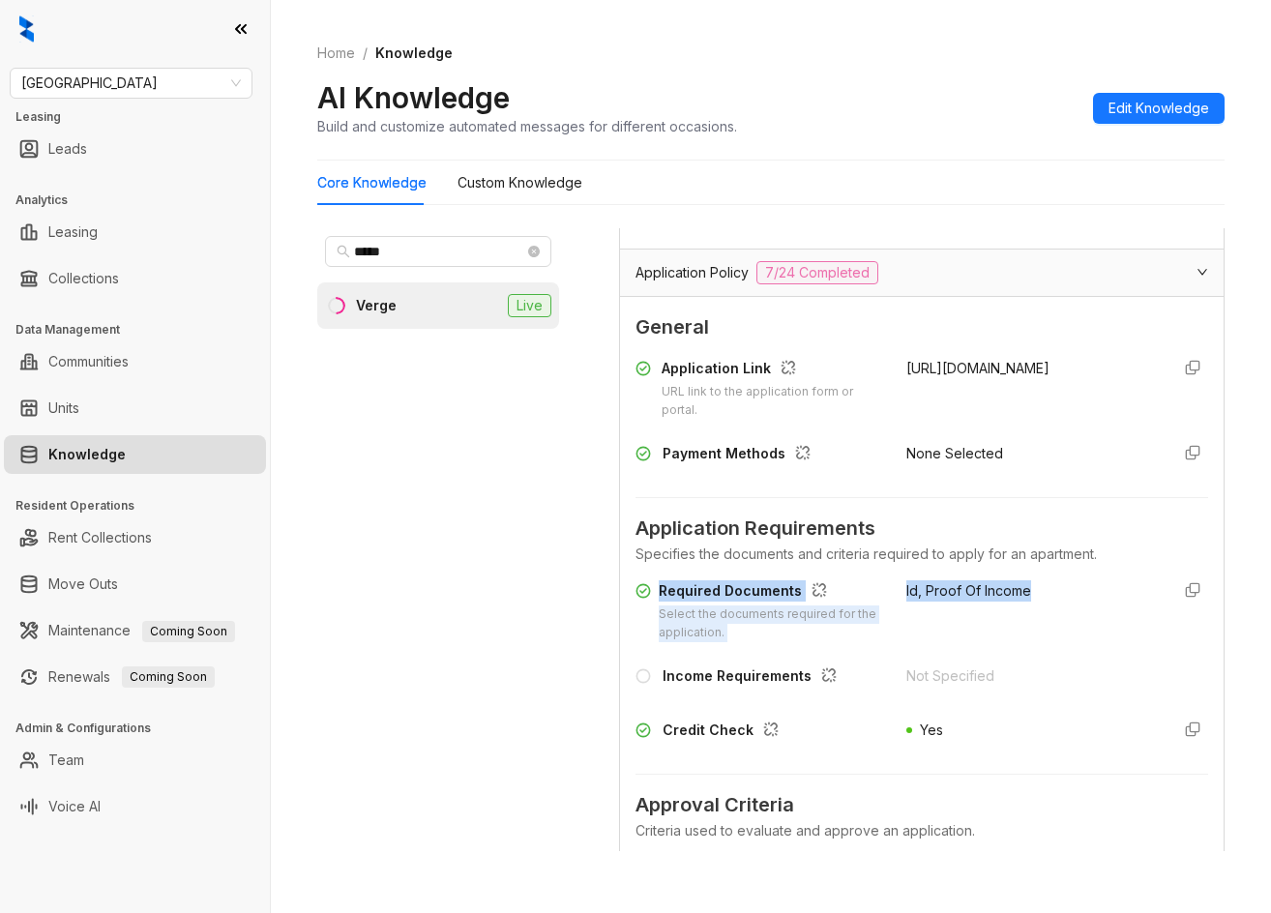
drag, startPoint x: 660, startPoint y: 606, endPoint x: 1130, endPoint y: 617, distance: 470.4
click at [1130, 617] on div "Required Documents Select the documents required for the application. Id, Proof…" at bounding box center [922, 612] width 573 height 62
copy div "Required Documents Select the documents required for the application. Id, Proof…"
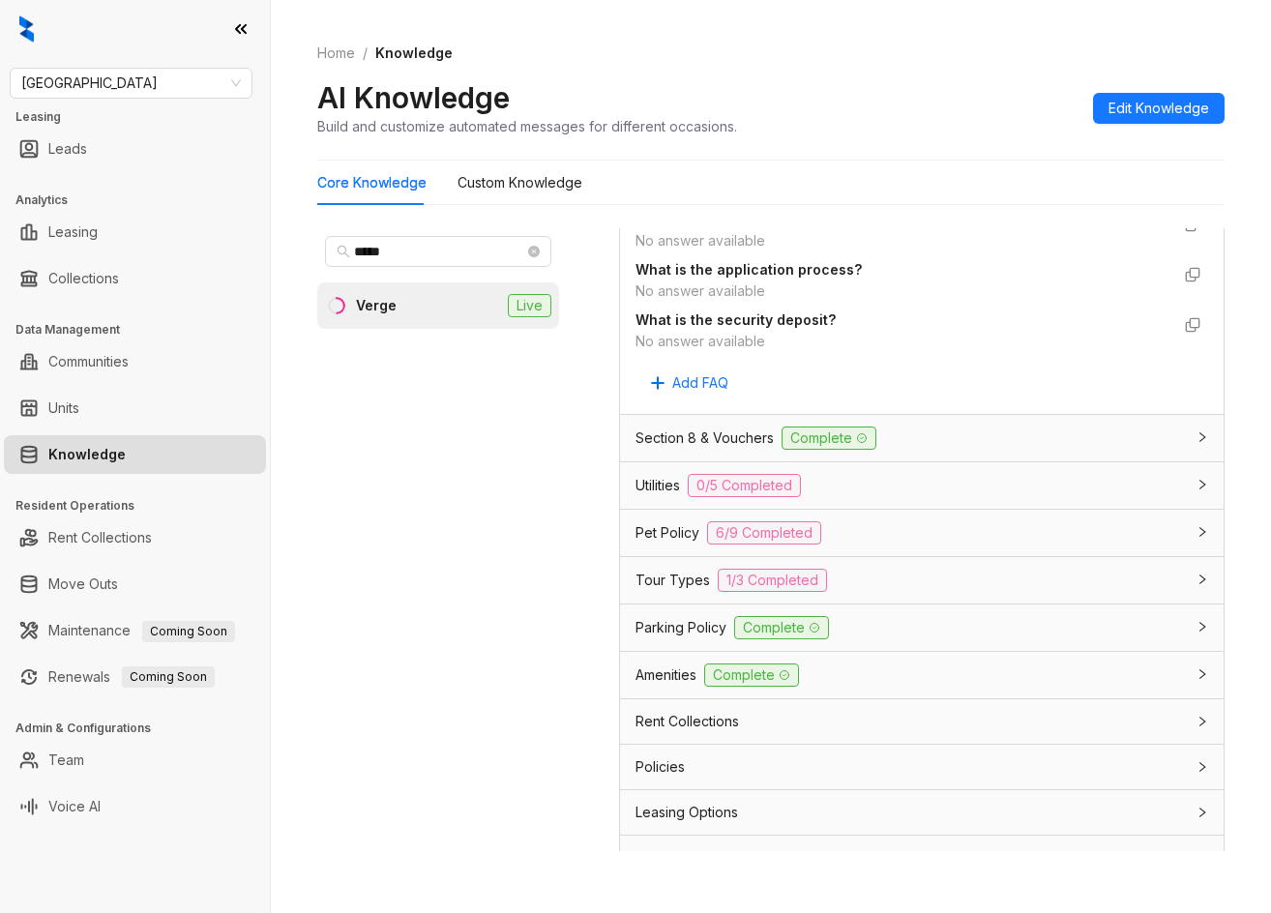
scroll to position [4644, 0]
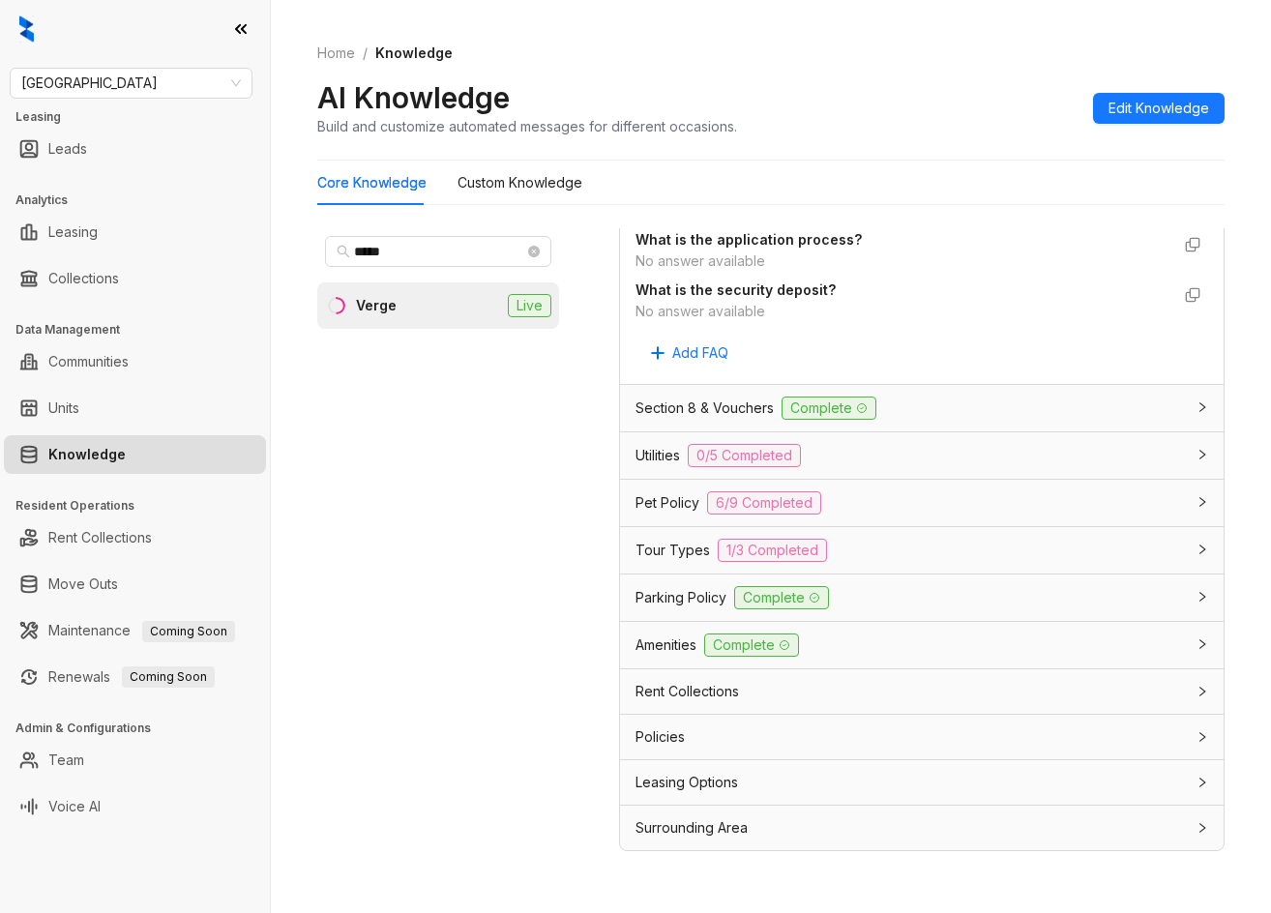
click at [900, 467] on div "Utilities 0/5 Completed" at bounding box center [911, 455] width 550 height 23
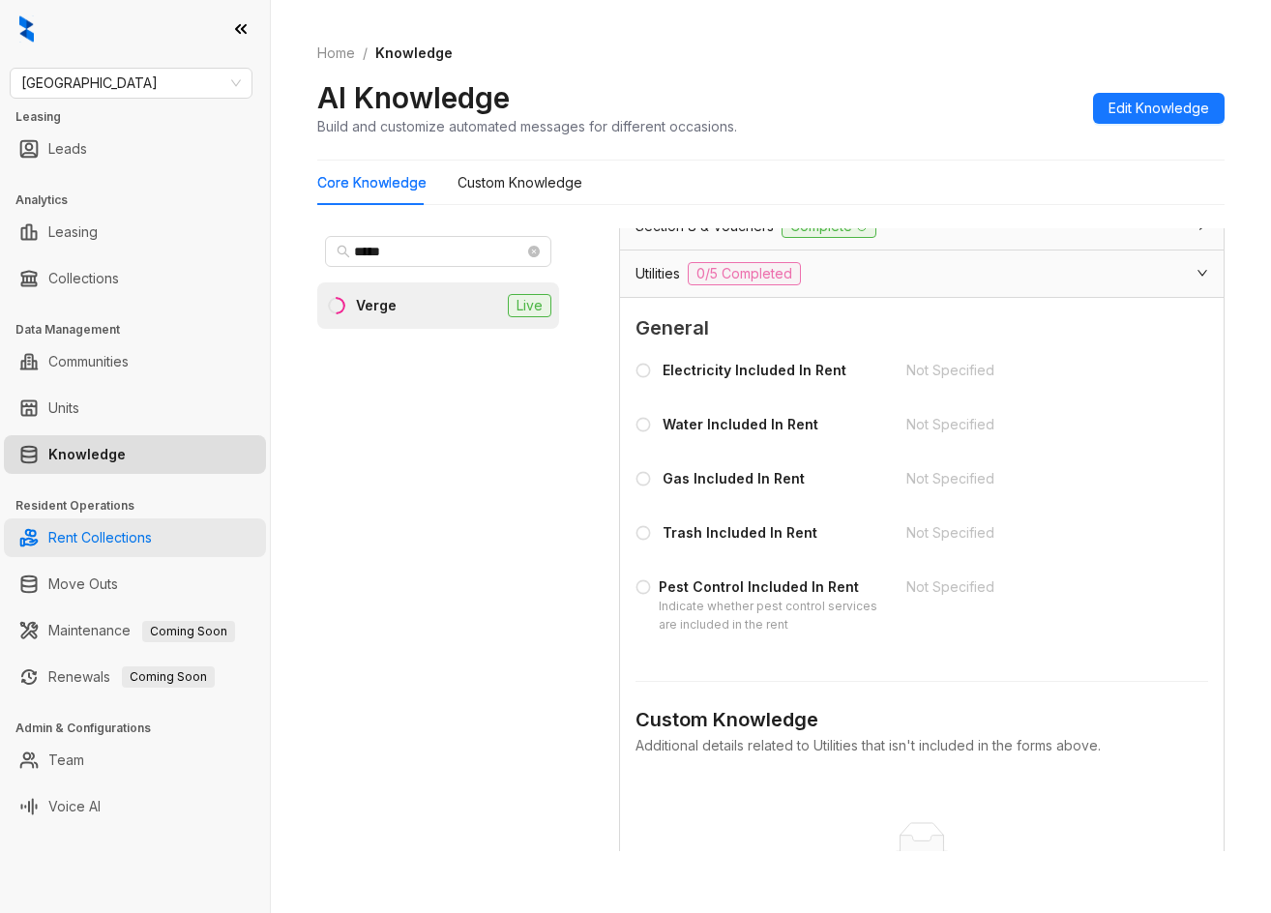
scroll to position [4838, 0]
